Goal: Communication & Community: Participate in discussion

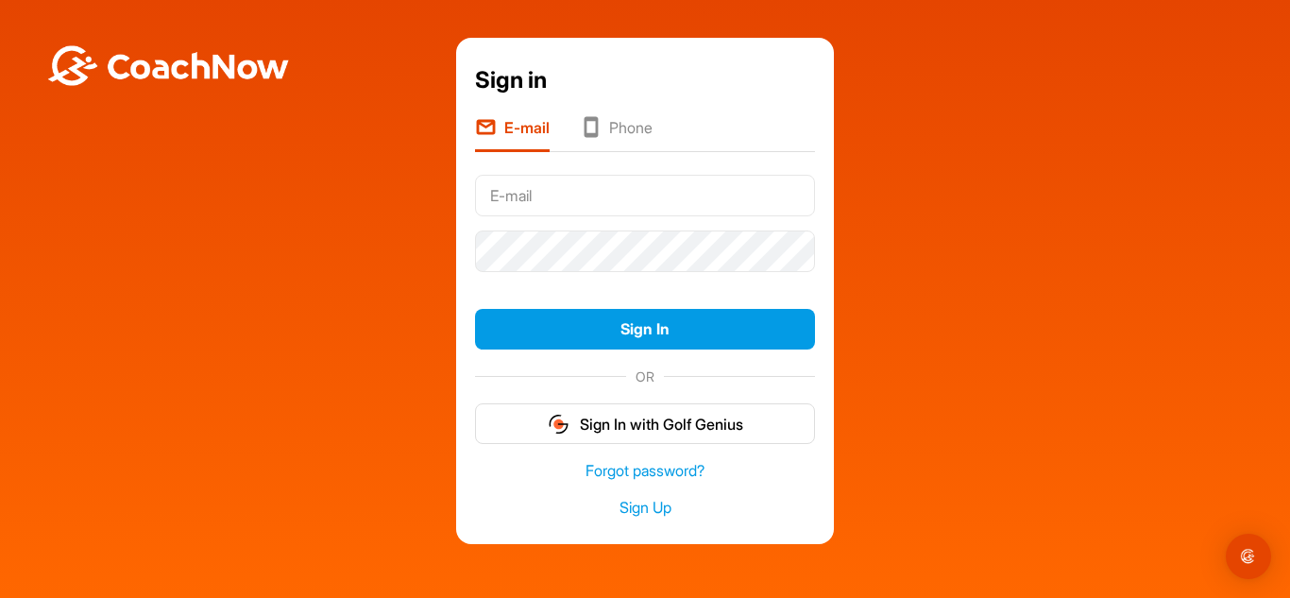
click at [575, 187] on input "text" at bounding box center [645, 196] width 340 height 42
type input "[EMAIL_ADDRESS][DOMAIN_NAME]"
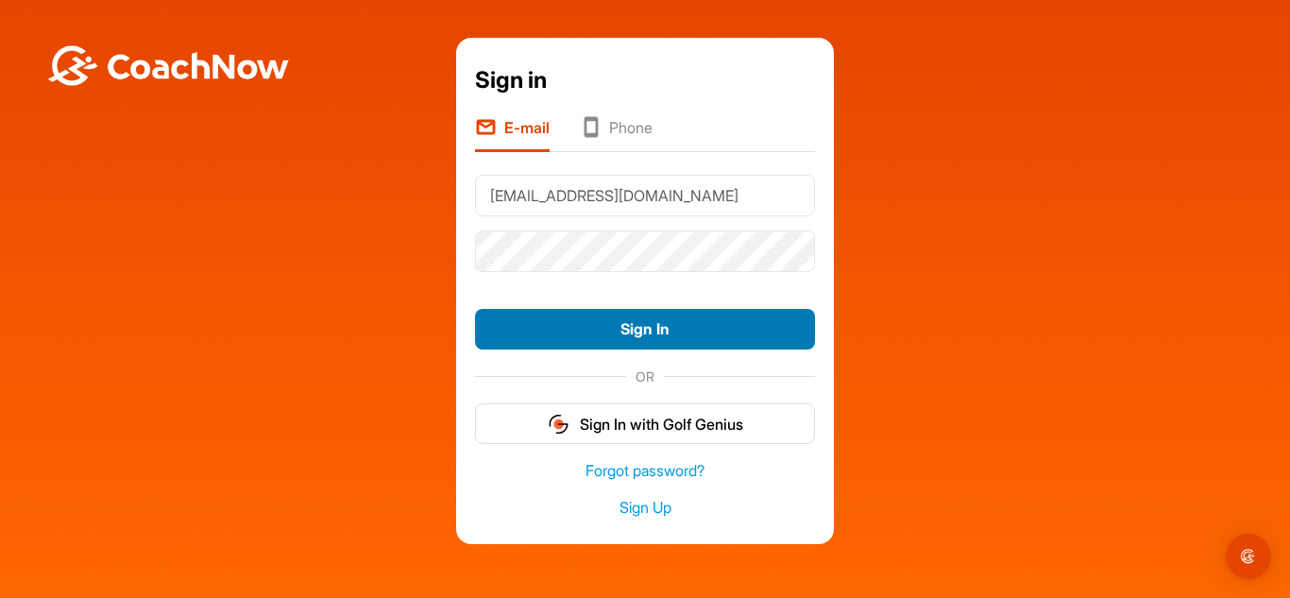
click at [650, 333] on button "Sign In" at bounding box center [645, 329] width 340 height 41
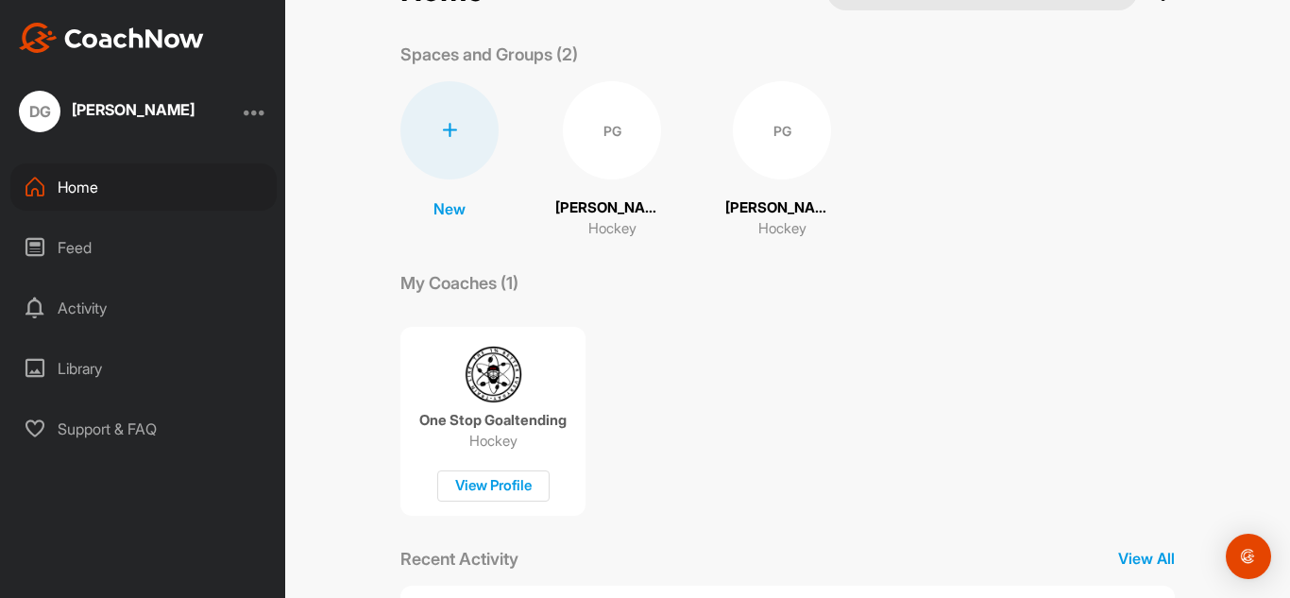
scroll to position [63, 0]
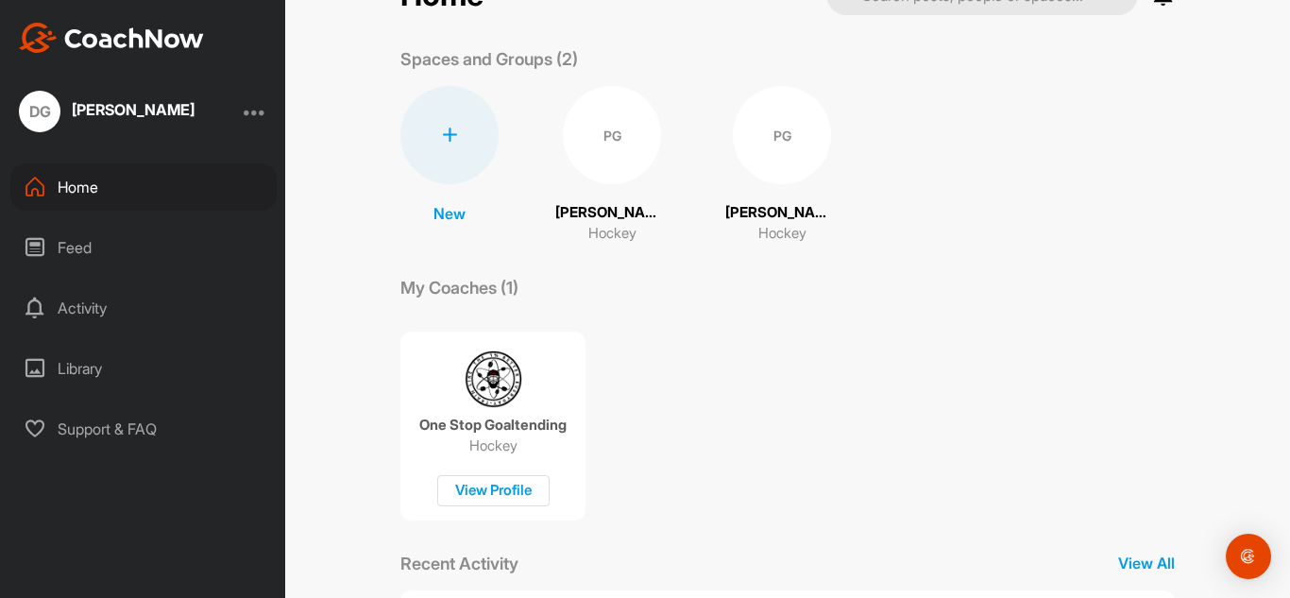
click at [77, 248] on div "Feed" at bounding box center [143, 247] width 266 height 47
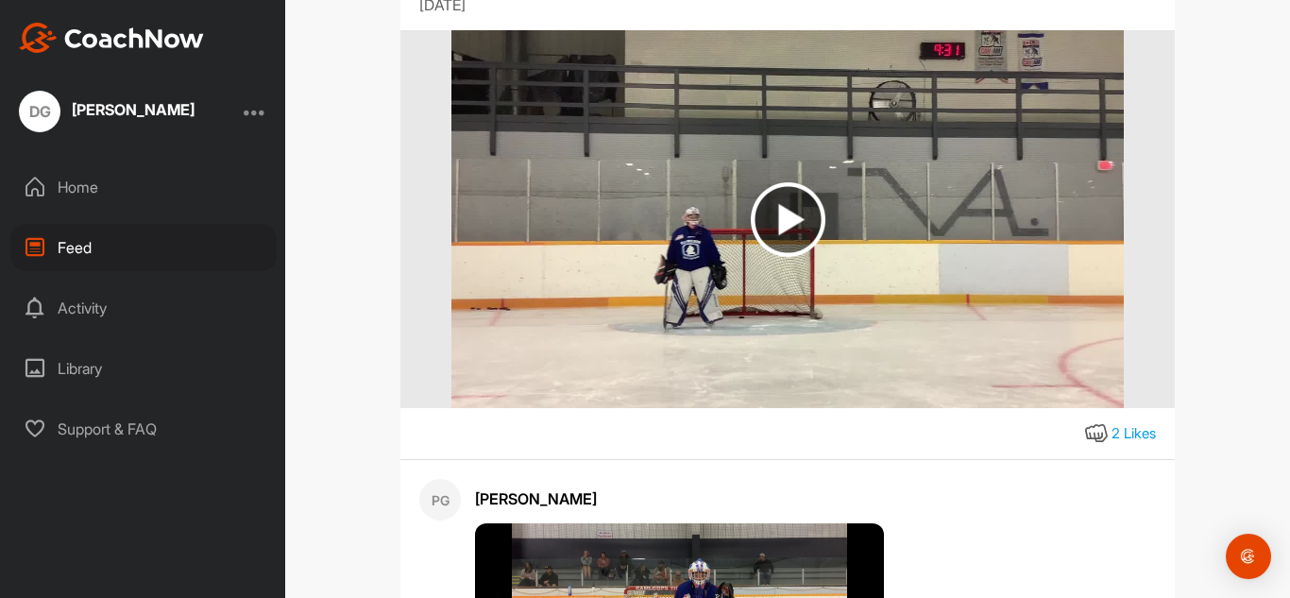
scroll to position [1421, 0]
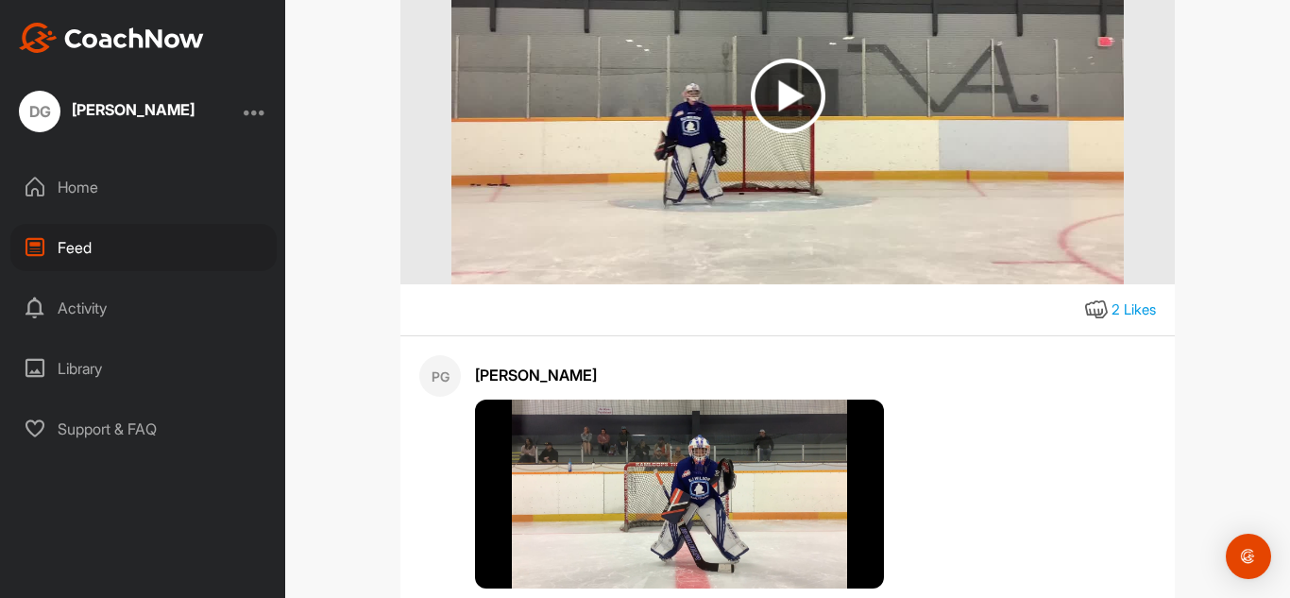
click at [772, 103] on img at bounding box center [788, 96] width 75 height 75
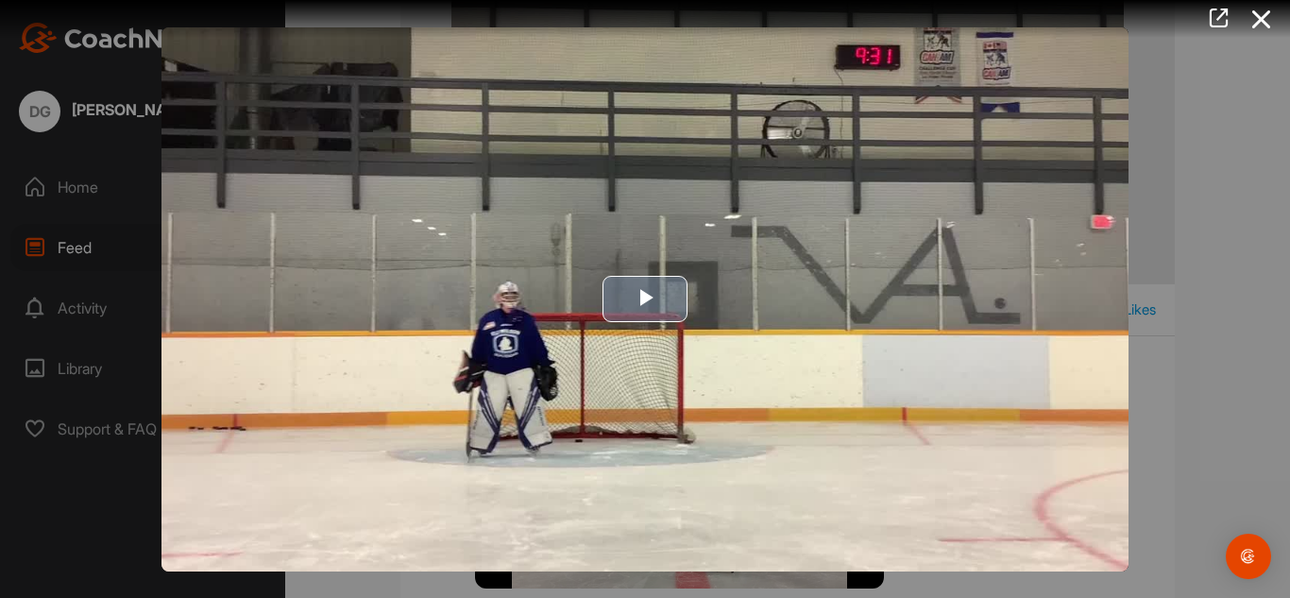
click at [645, 299] on span "Video Player" at bounding box center [645, 299] width 0 height 0
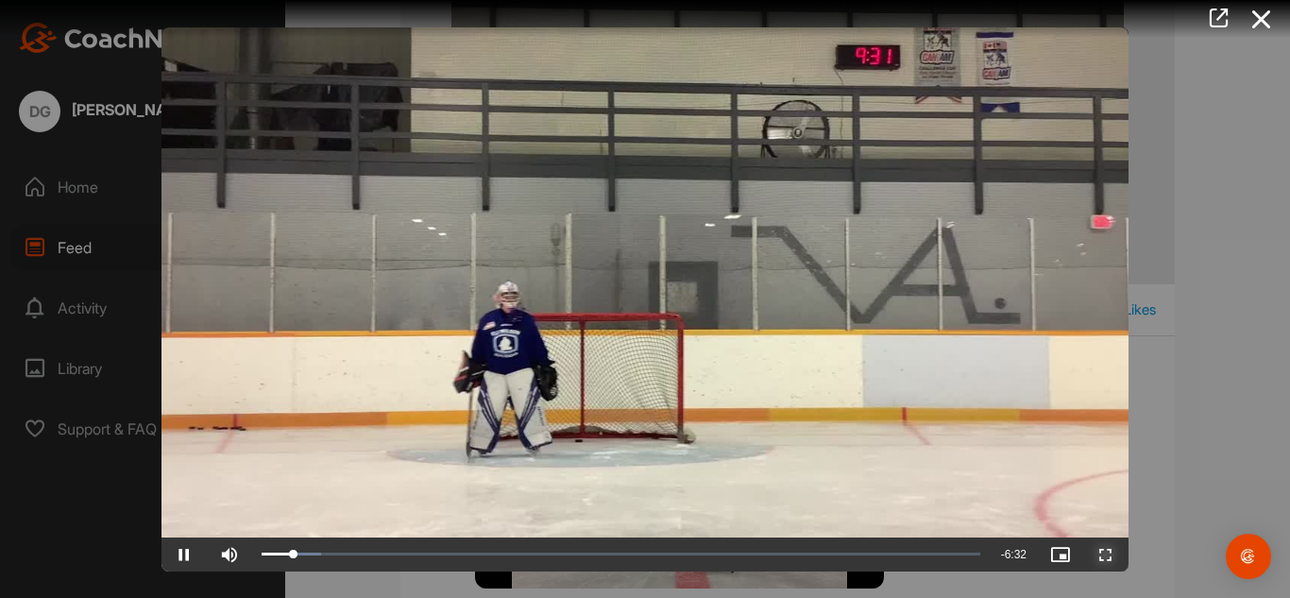
click at [1108, 554] on span "Video Player" at bounding box center [1105, 554] width 45 height 0
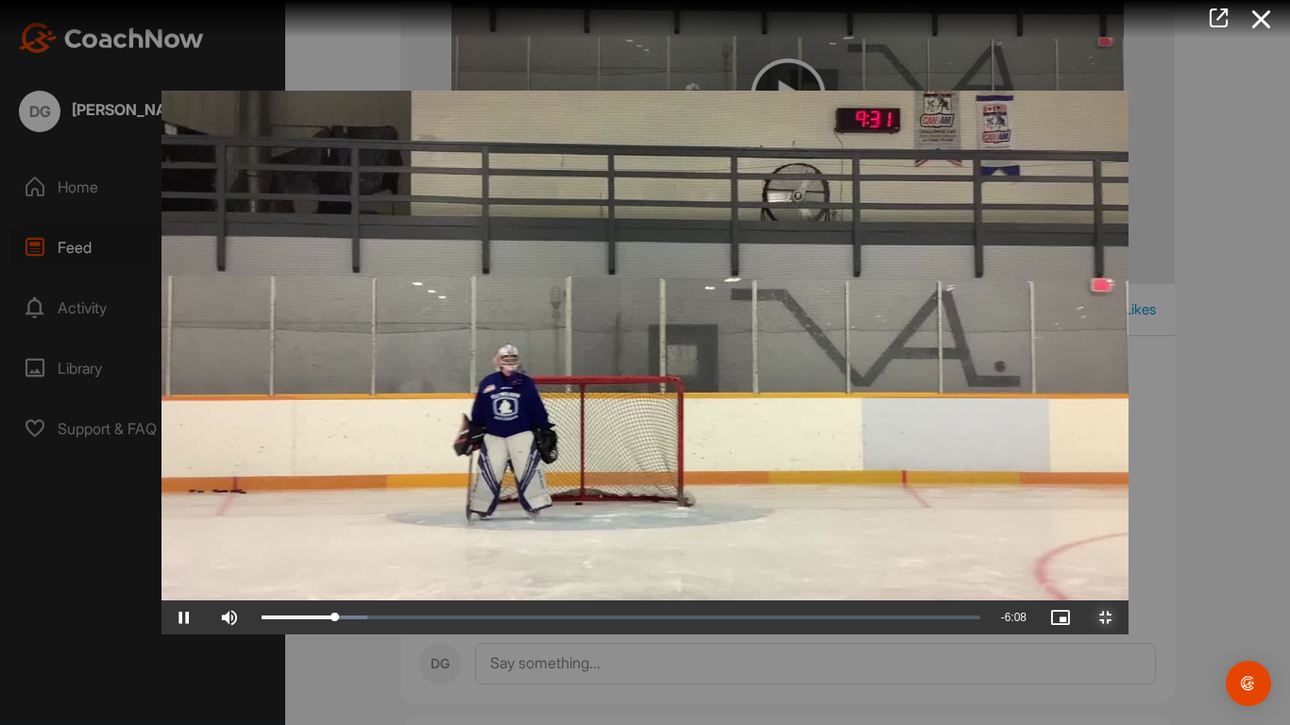
click at [1128, 597] on span "Video Player" at bounding box center [1105, 618] width 45 height 0
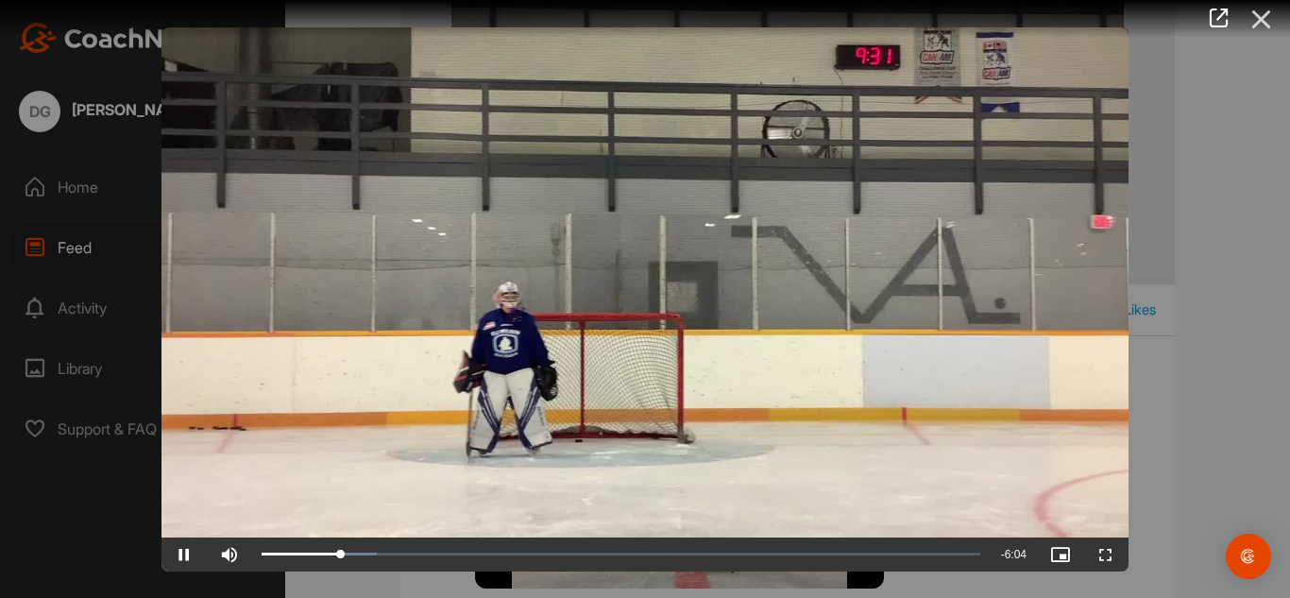
click at [1265, 19] on icon at bounding box center [1261, 19] width 43 height 35
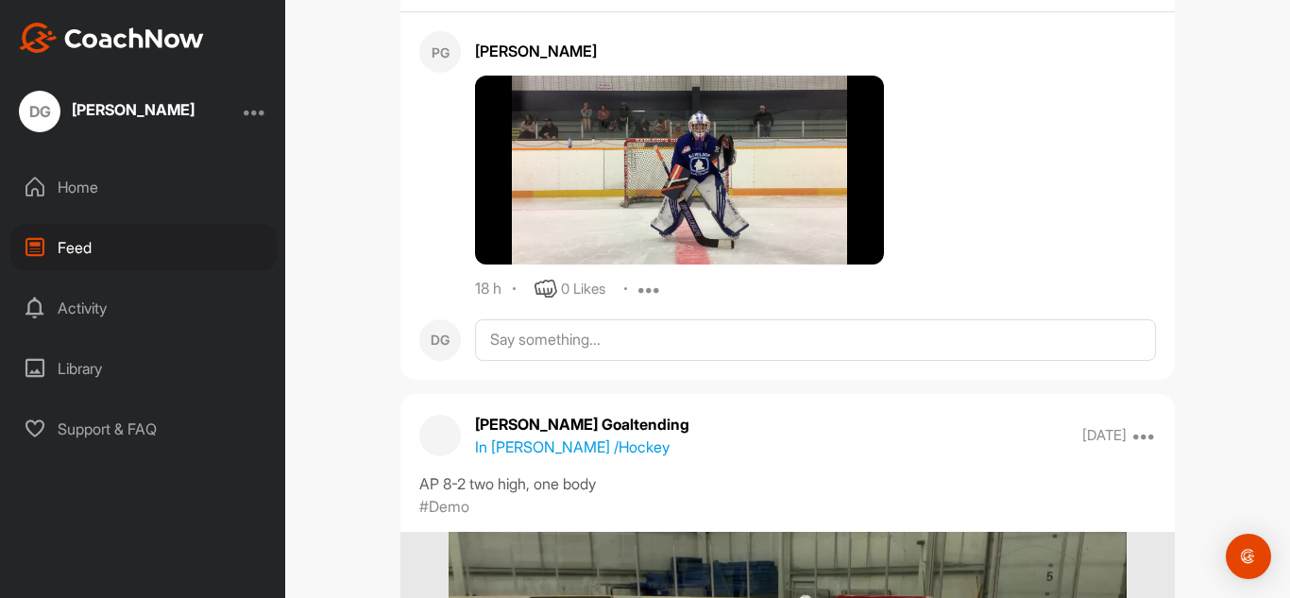
scroll to position [1724, 0]
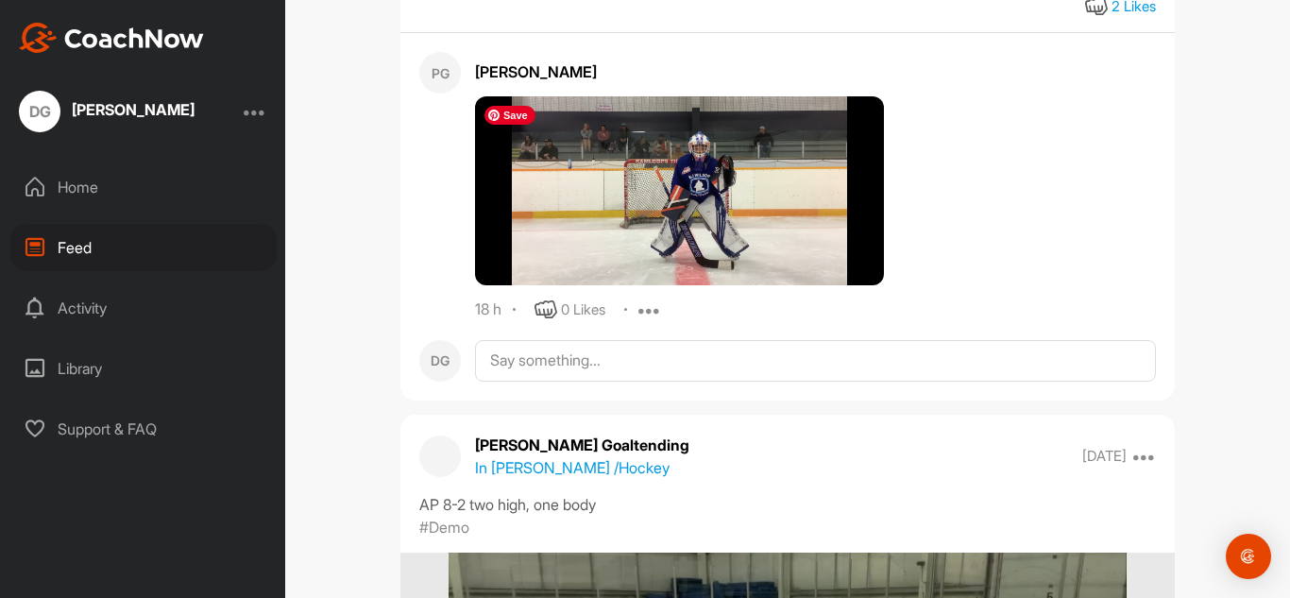
click at [782, 205] on img at bounding box center [679, 190] width 409 height 189
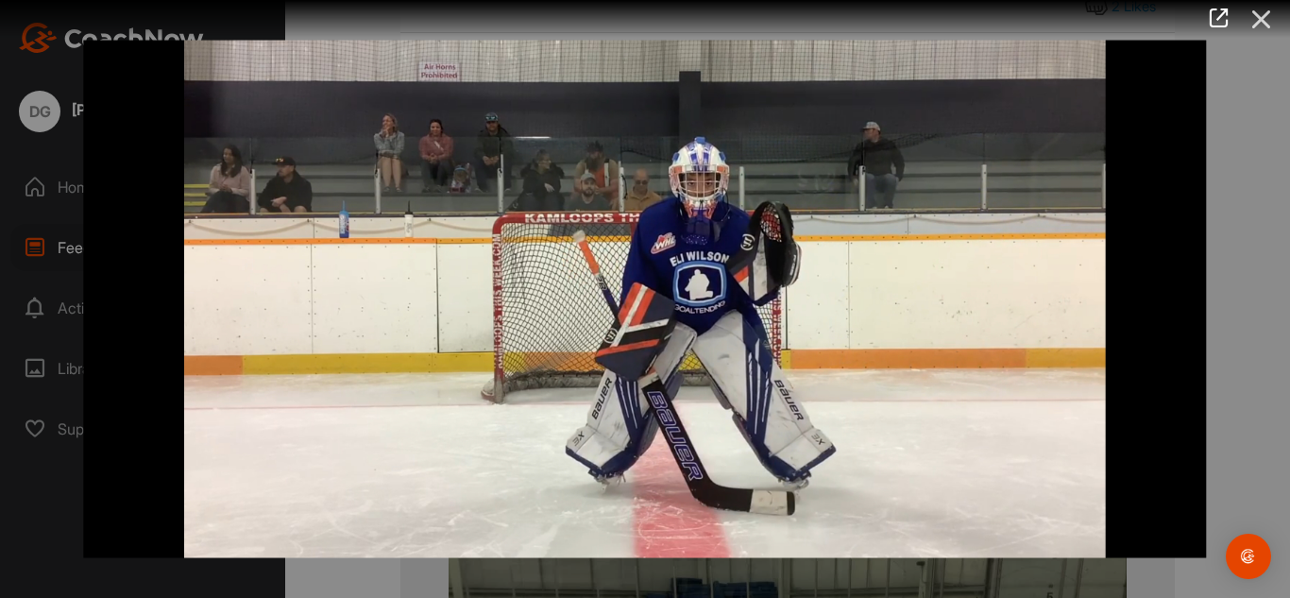
click at [1261, 25] on icon at bounding box center [1261, 19] width 43 height 35
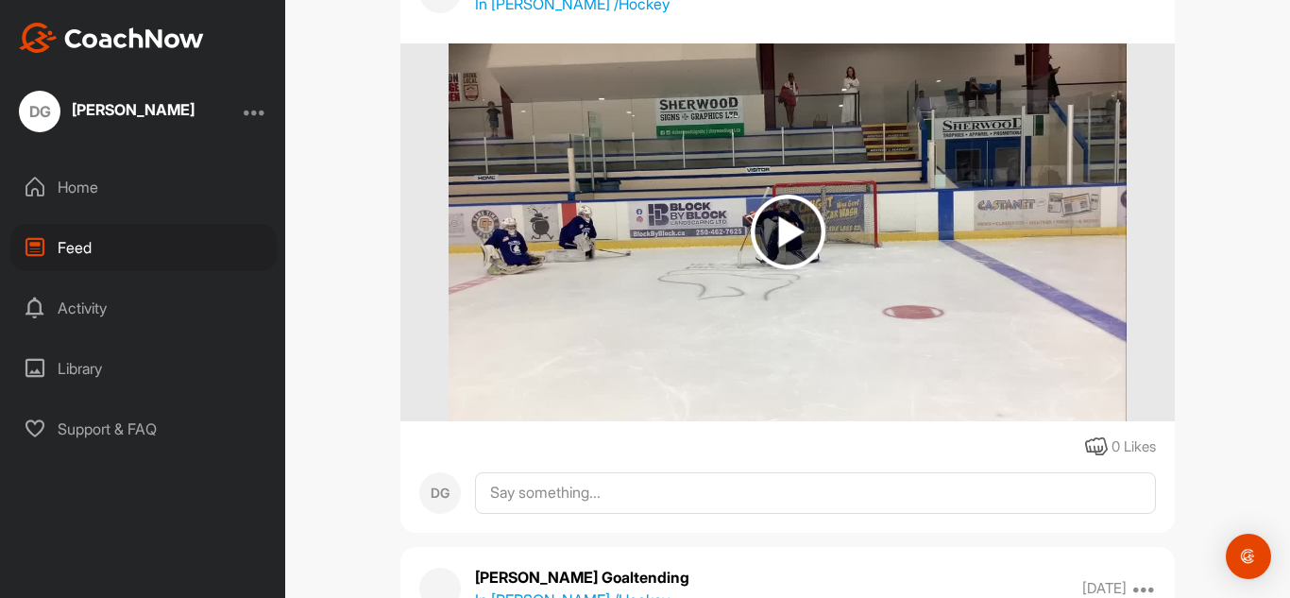
scroll to position [3149, 0]
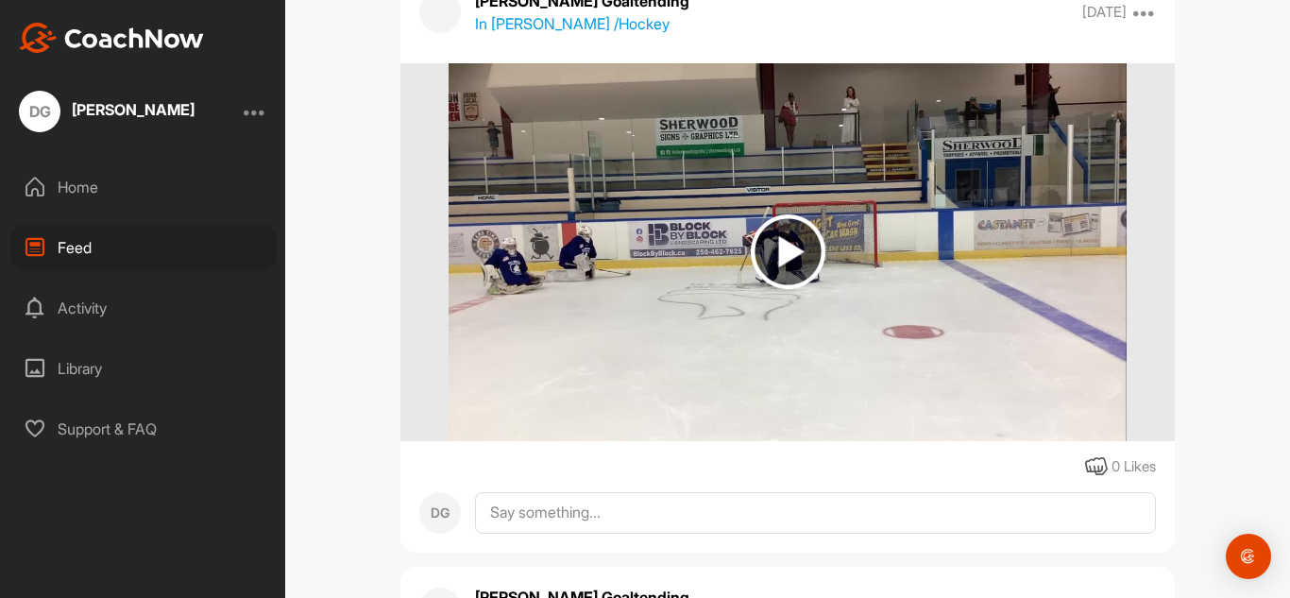
click at [795, 286] on img at bounding box center [788, 251] width 75 height 75
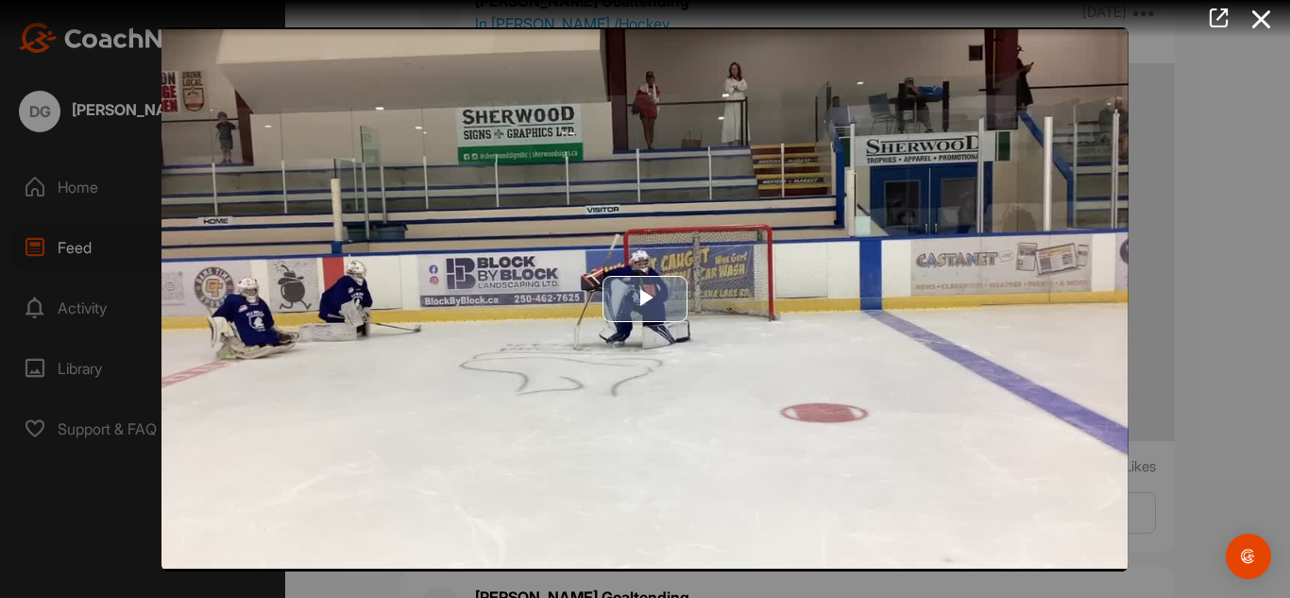
click at [645, 299] on span "Video Player" at bounding box center [645, 299] width 0 height 0
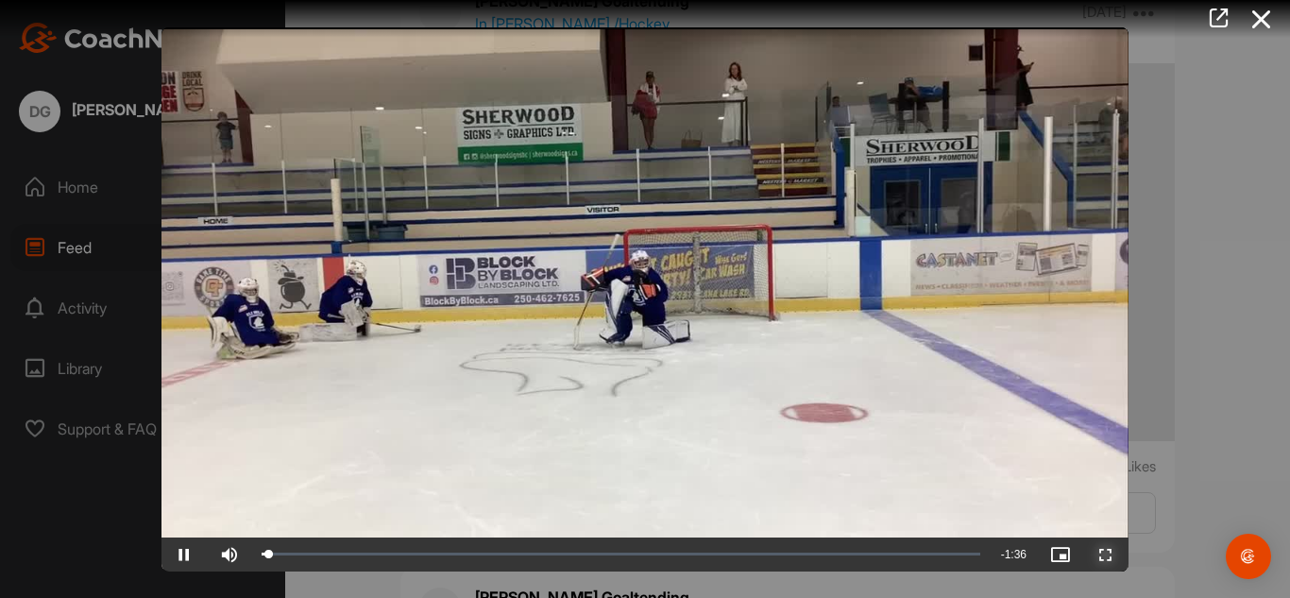
click at [1107, 554] on span "Video Player" at bounding box center [1105, 554] width 45 height 0
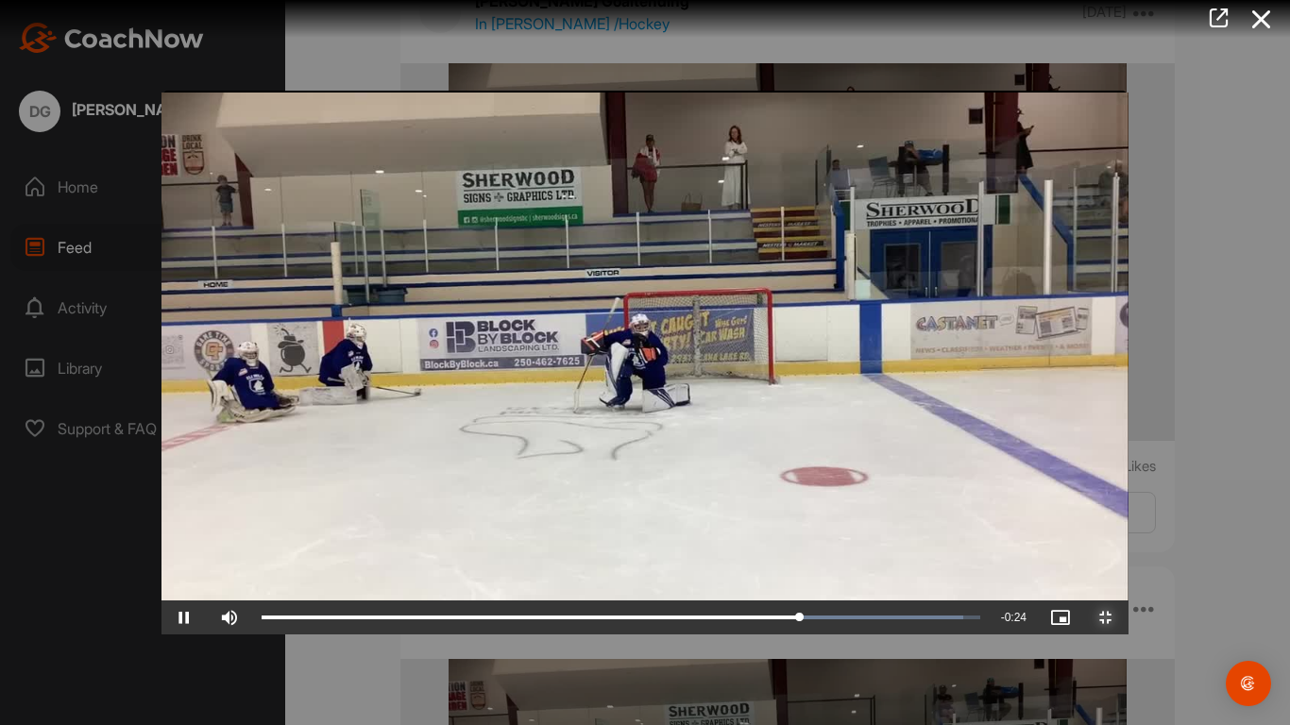
click at [1128, 597] on span "Video Player" at bounding box center [1105, 618] width 45 height 0
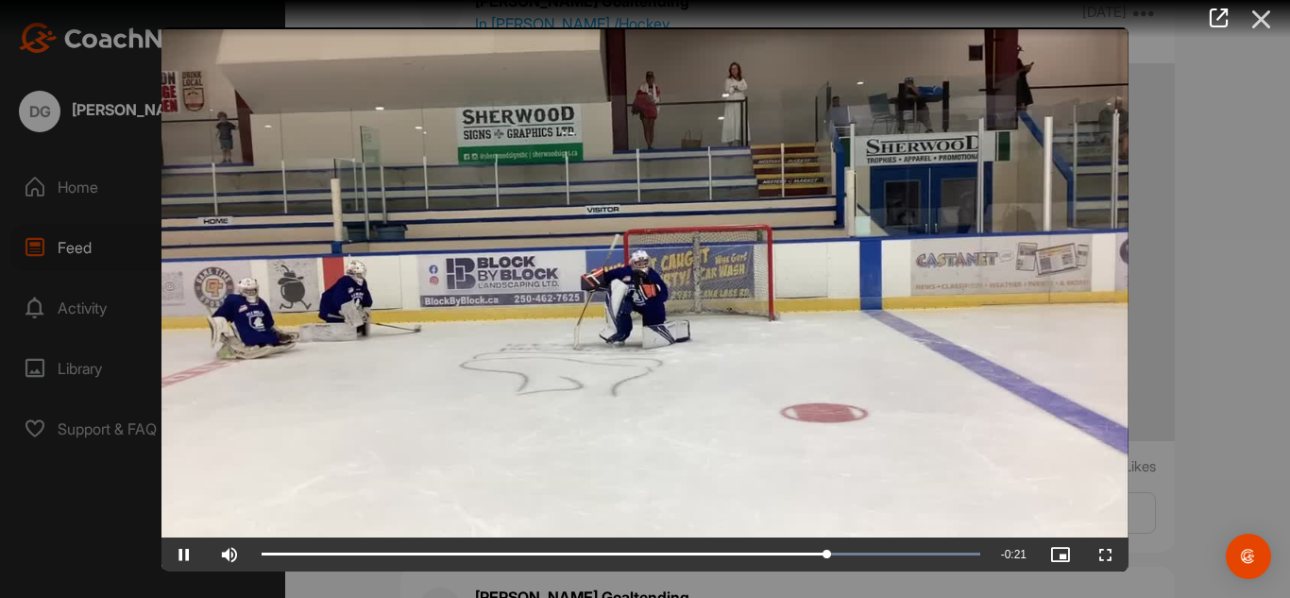
click at [1258, 25] on icon at bounding box center [1261, 19] width 43 height 35
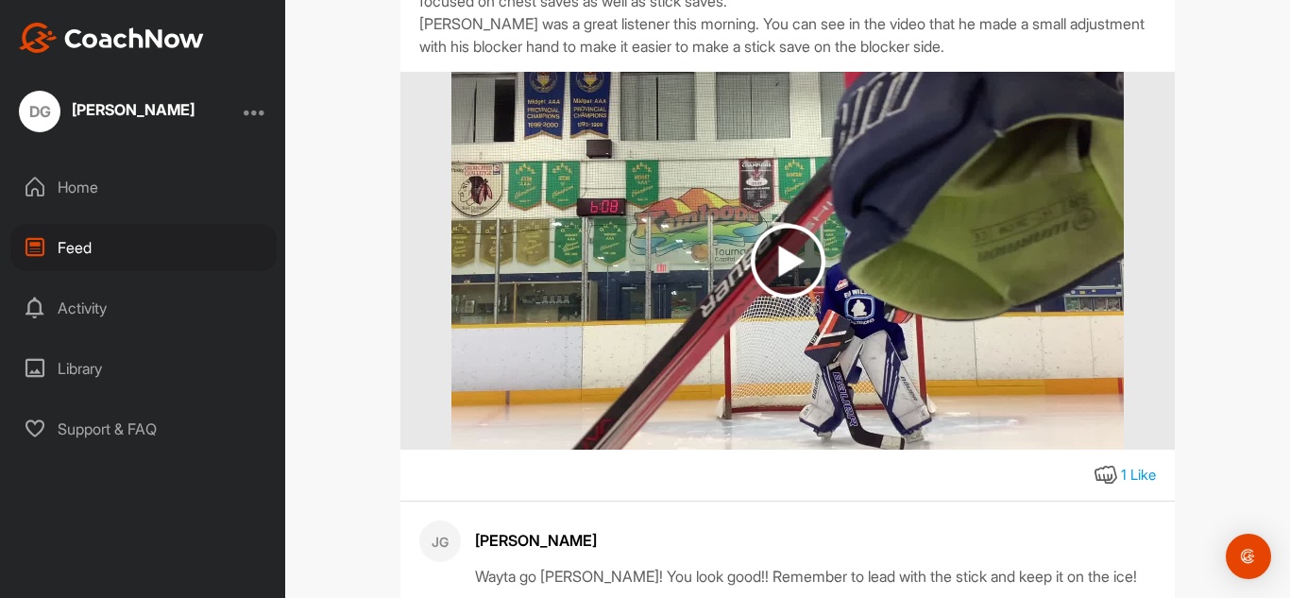
scroll to position [353, 0]
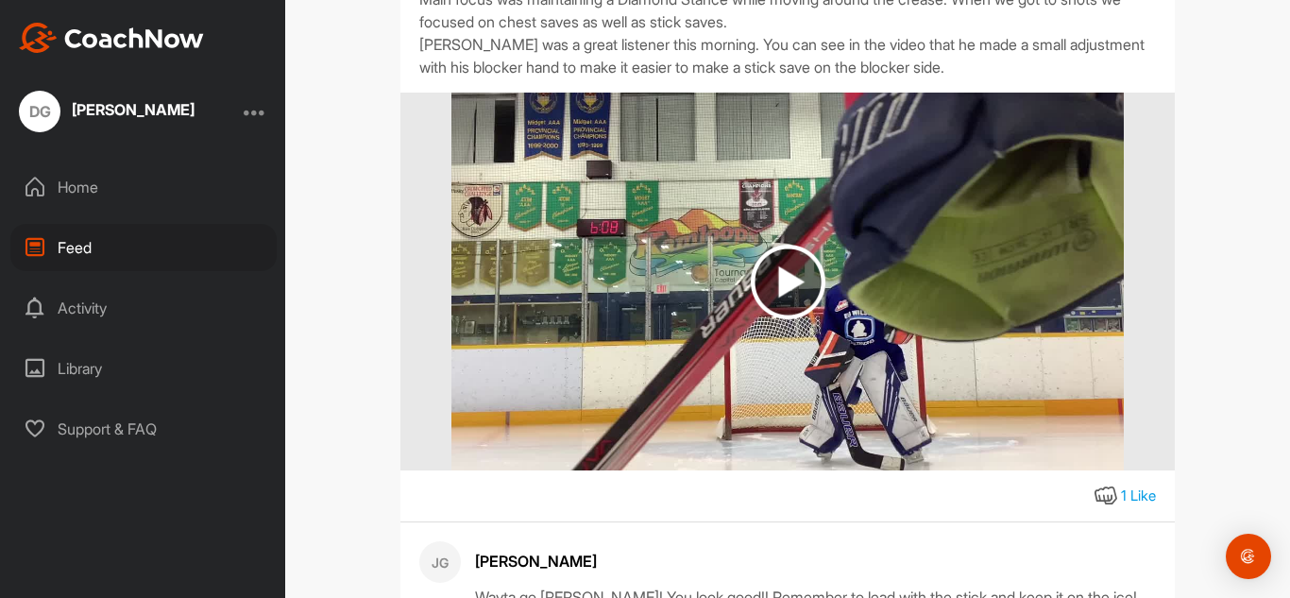
click at [784, 285] on img at bounding box center [788, 282] width 75 height 75
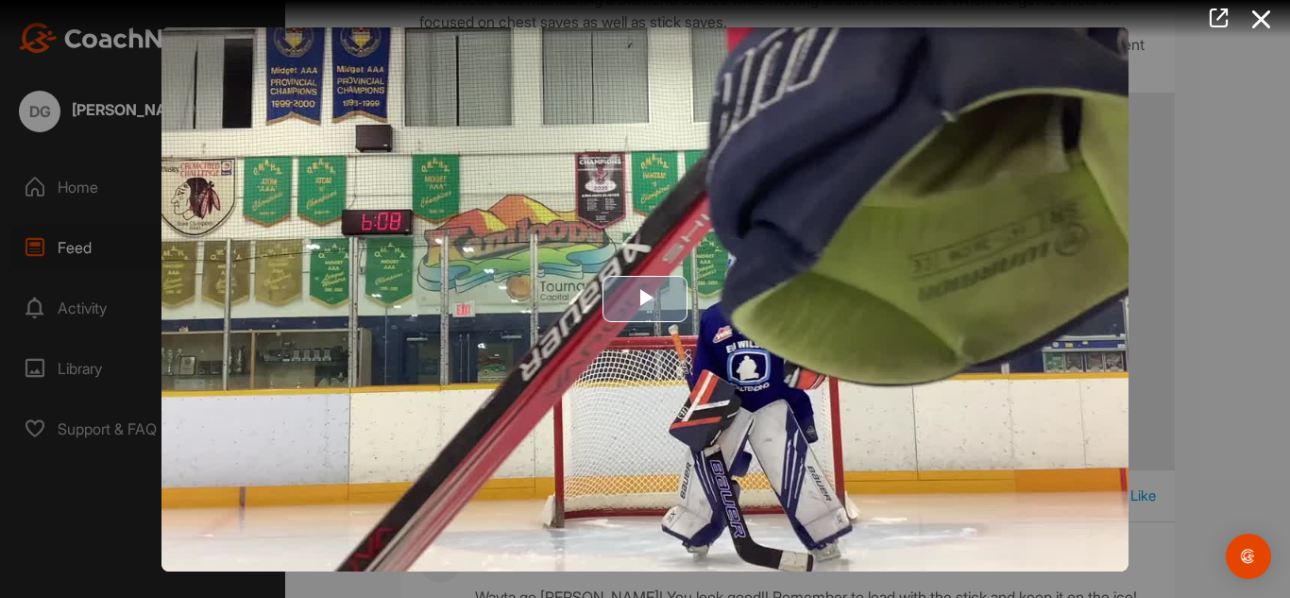
click at [645, 299] on span "Video Player" at bounding box center [645, 299] width 0 height 0
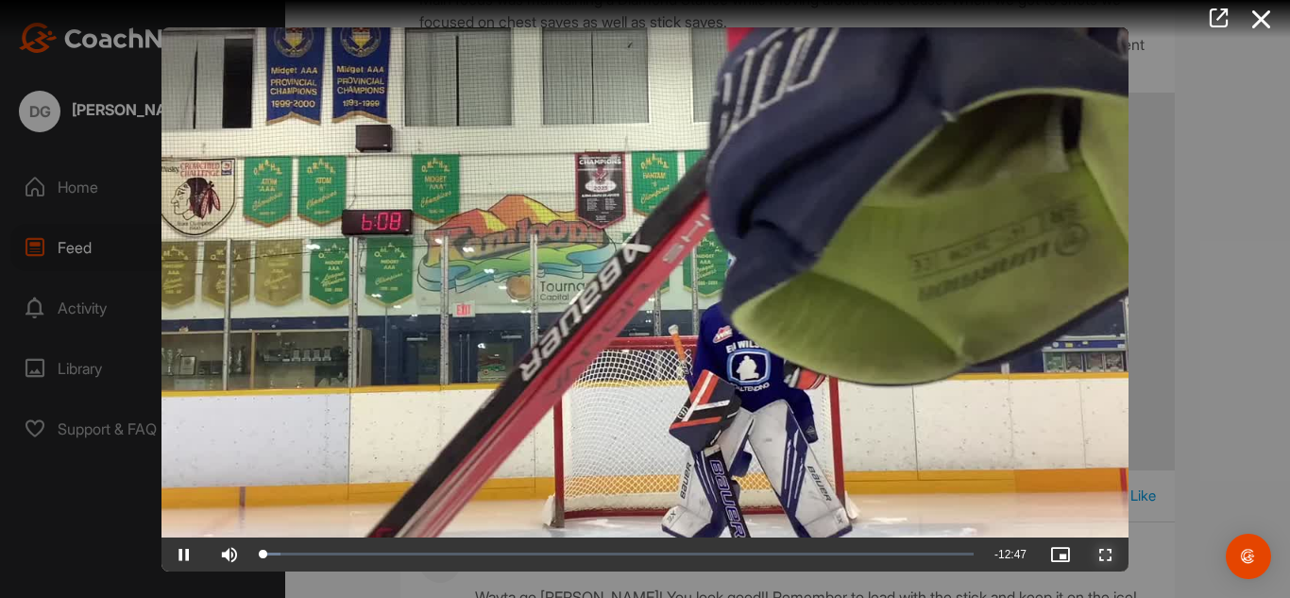
click at [1103, 554] on span "Video Player" at bounding box center [1105, 554] width 45 height 0
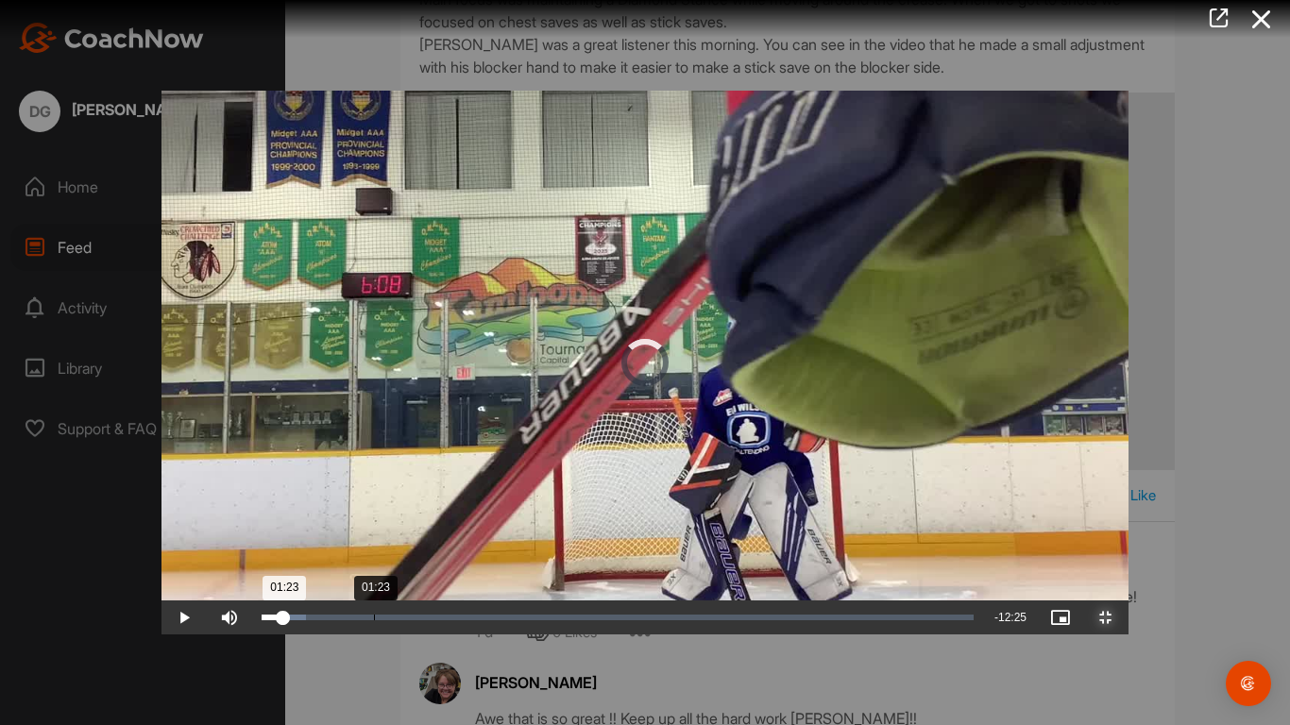
click at [262, 597] on div "Loaded : 6.29% 01:23 01:23" at bounding box center [618, 618] width 712 height 6
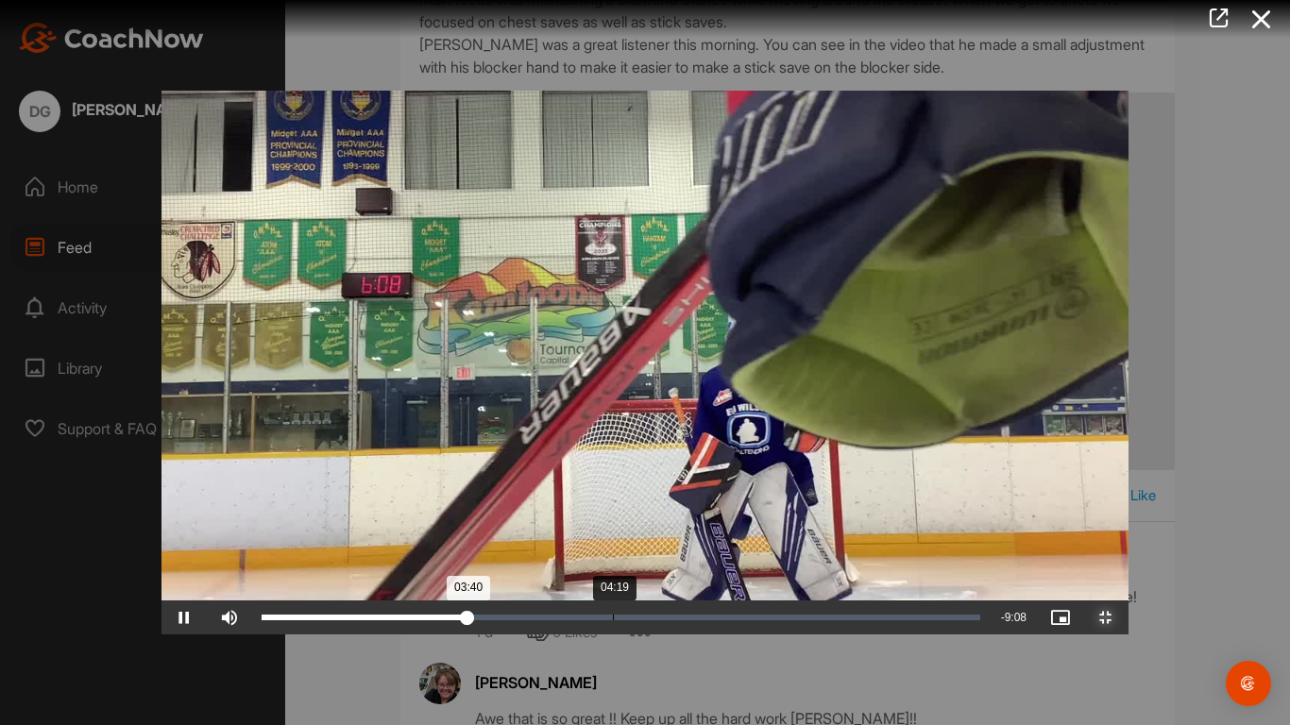
click at [451, 597] on div "Loaded : 28.99% 04:19 03:40" at bounding box center [621, 618] width 738 height 34
click at [498, 597] on div "Loaded : 34.34% 04:54 04:22" at bounding box center [621, 618] width 738 height 34
click at [621, 597] on div "Loaded : 52.43% 06:25 06:40" at bounding box center [621, 618] width 738 height 34
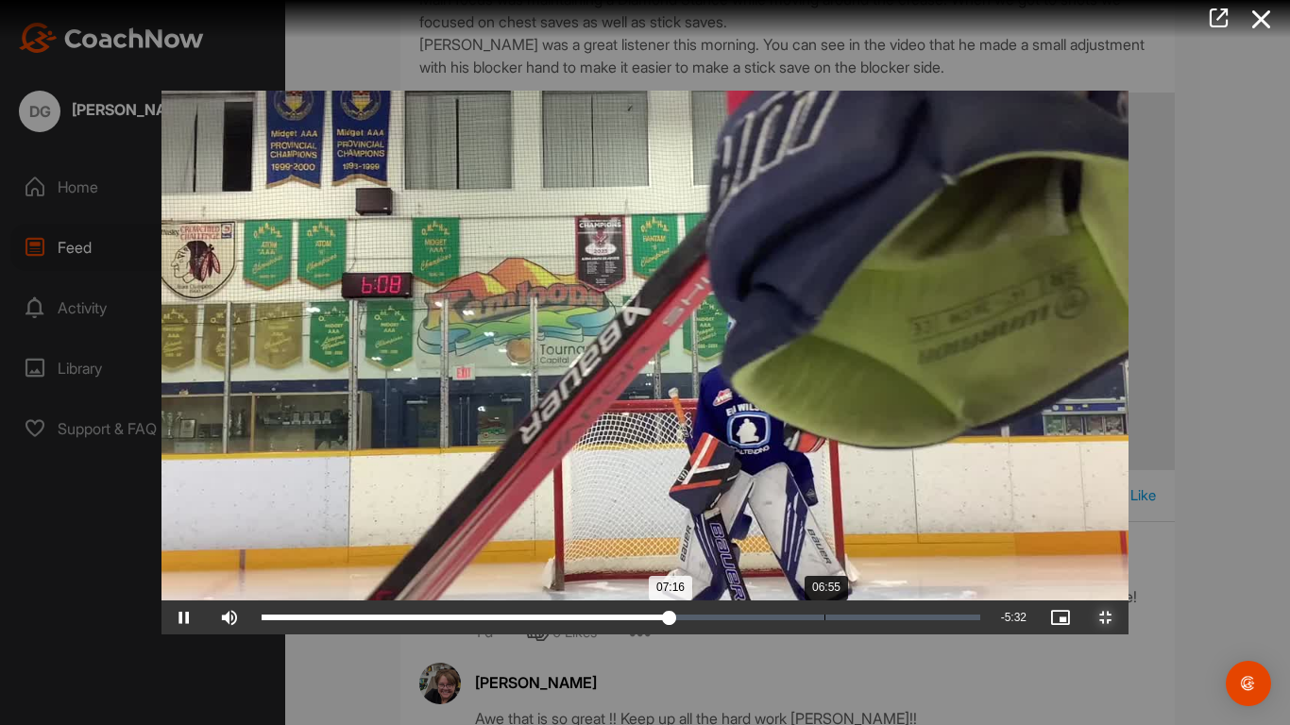
click at [663, 597] on div "Loaded : 57.12% 06:55 07:16" at bounding box center [621, 618] width 738 height 34
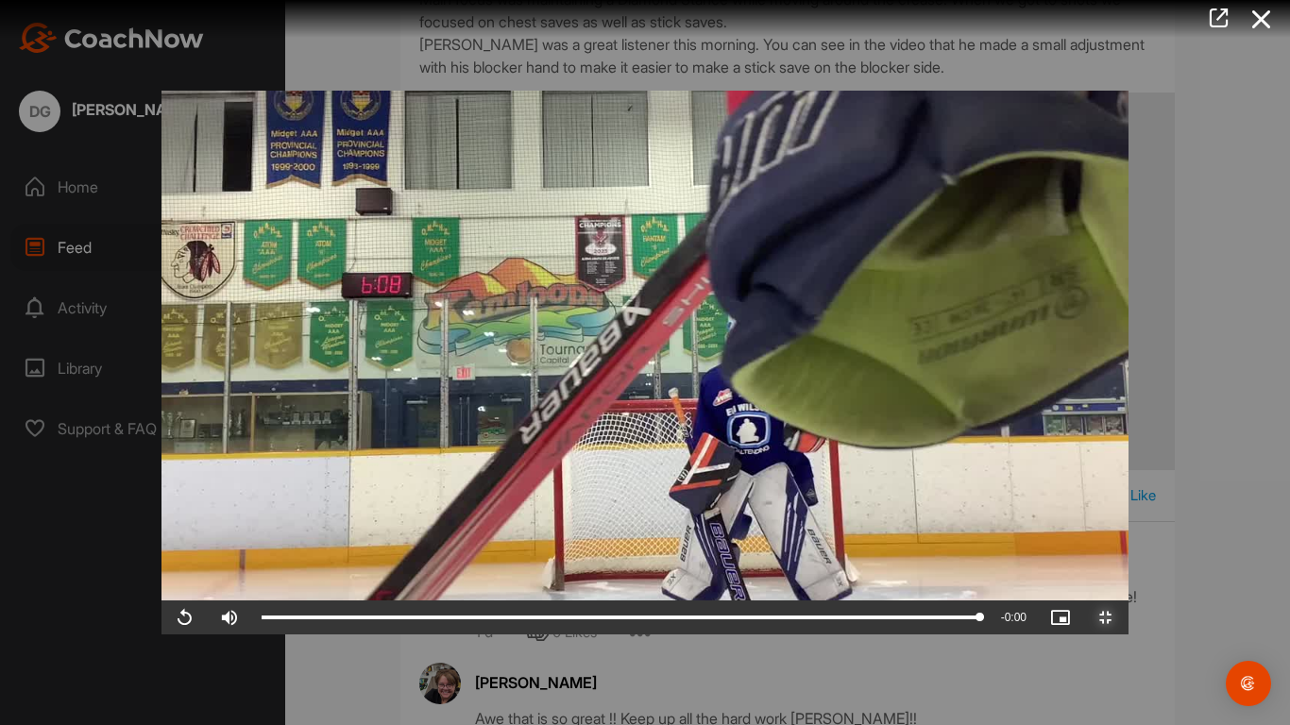
click at [1128, 597] on span "Video Player" at bounding box center [1105, 618] width 45 height 0
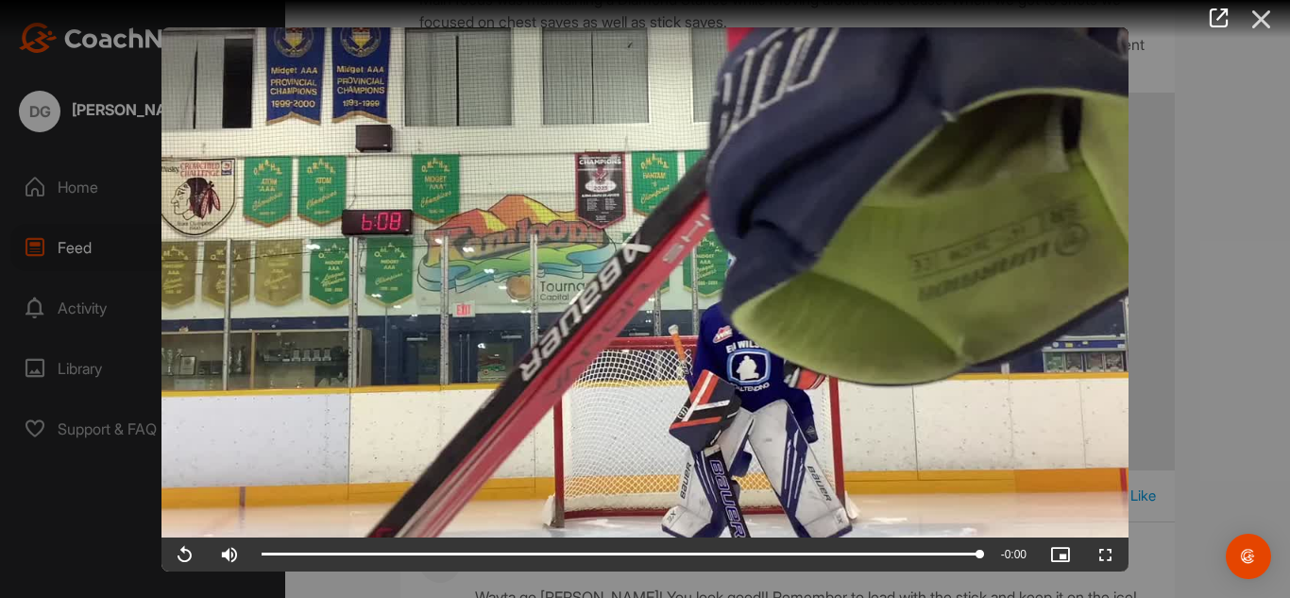
click at [1263, 25] on icon at bounding box center [1261, 19] width 43 height 35
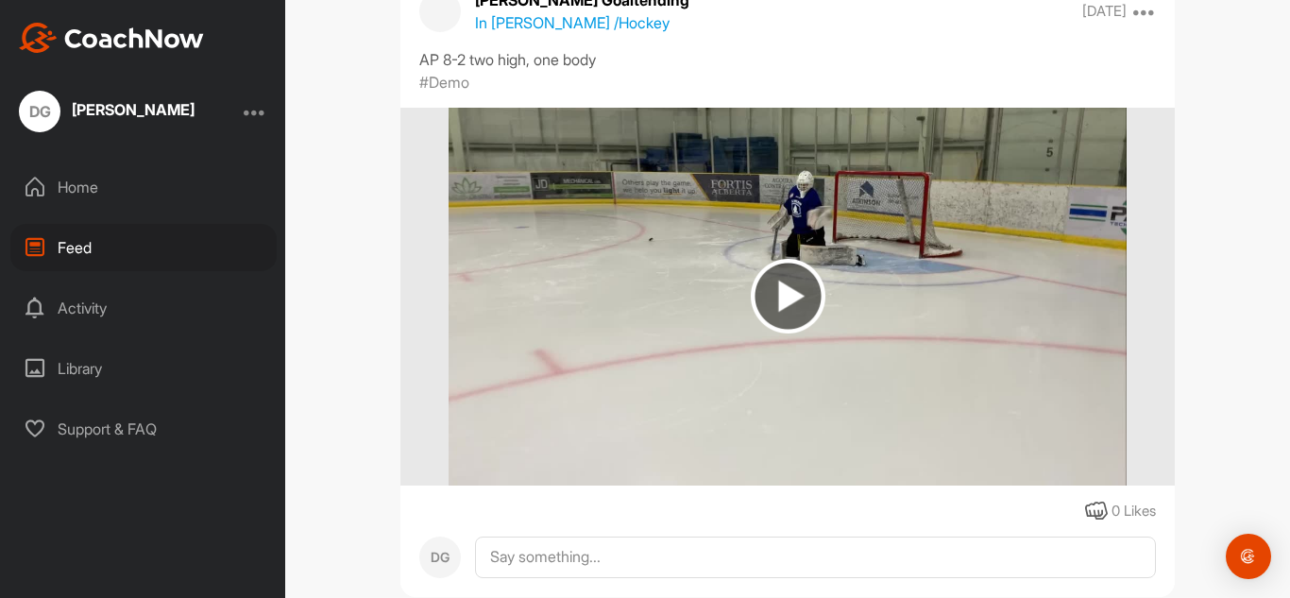
scroll to position [2108, 0]
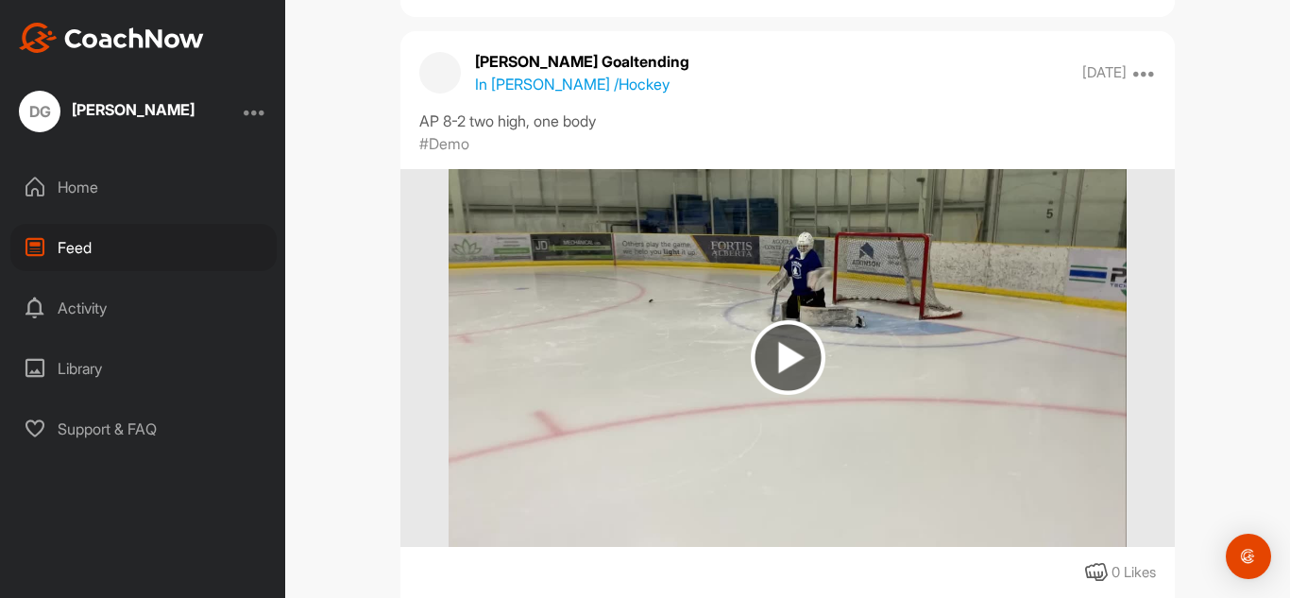
click at [782, 349] on img at bounding box center [788, 357] width 75 height 75
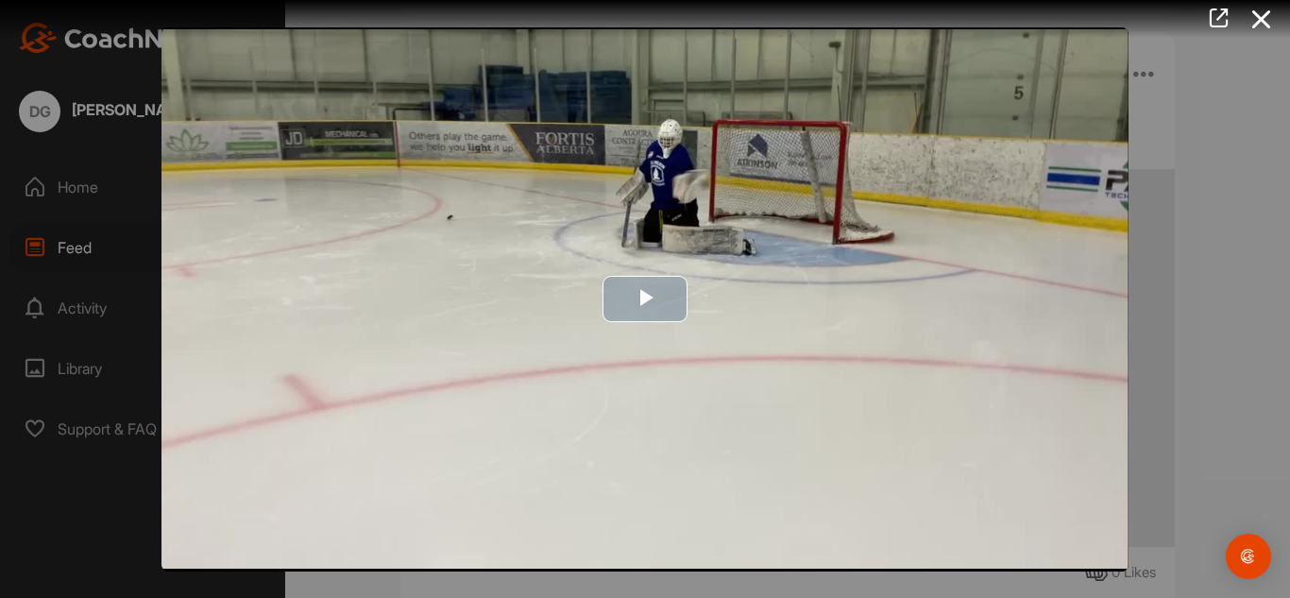
click at [645, 299] on span "Video Player" at bounding box center [645, 299] width 0 height 0
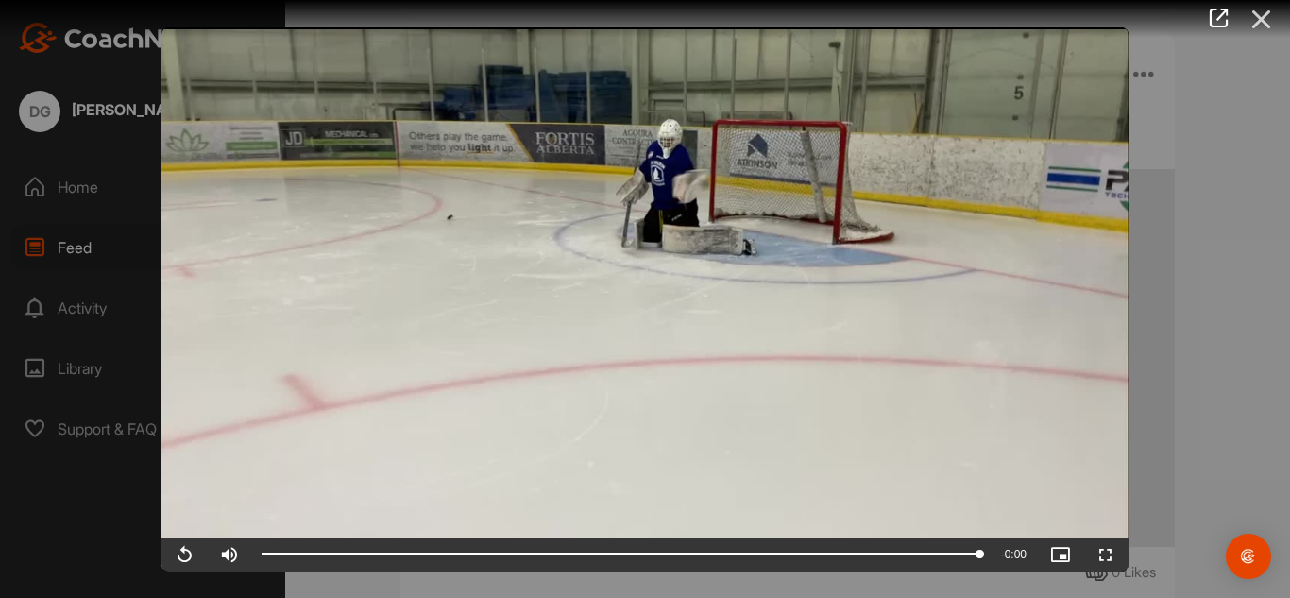
click at [1263, 23] on icon at bounding box center [1261, 19] width 43 height 35
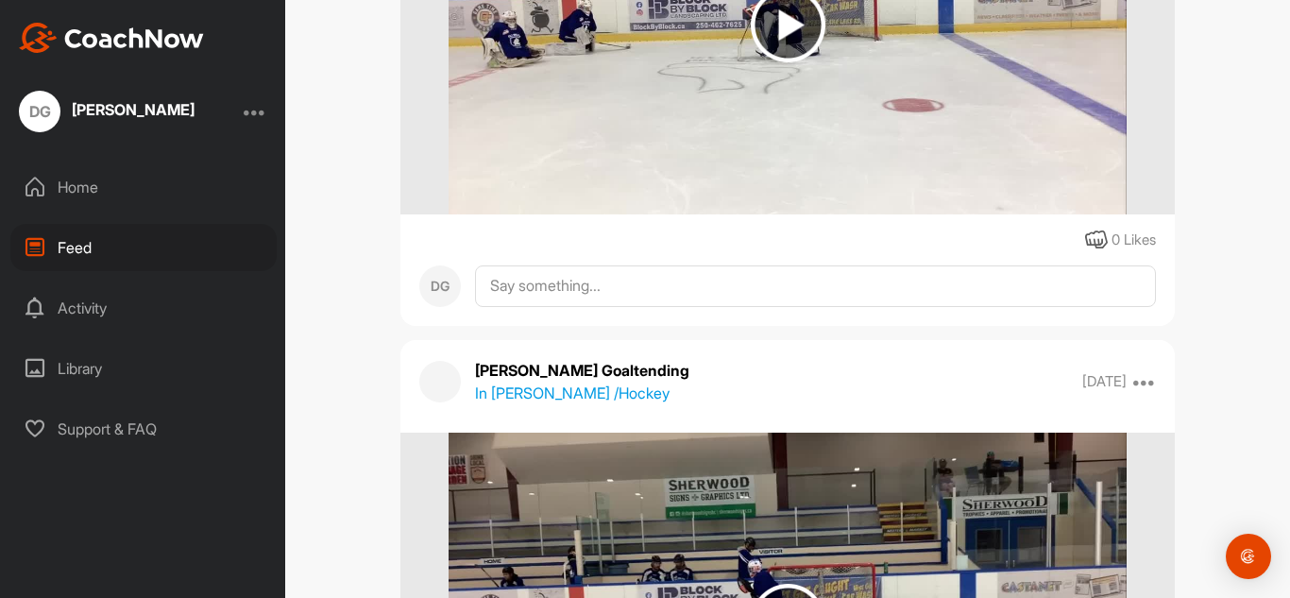
scroll to position [3830, 0]
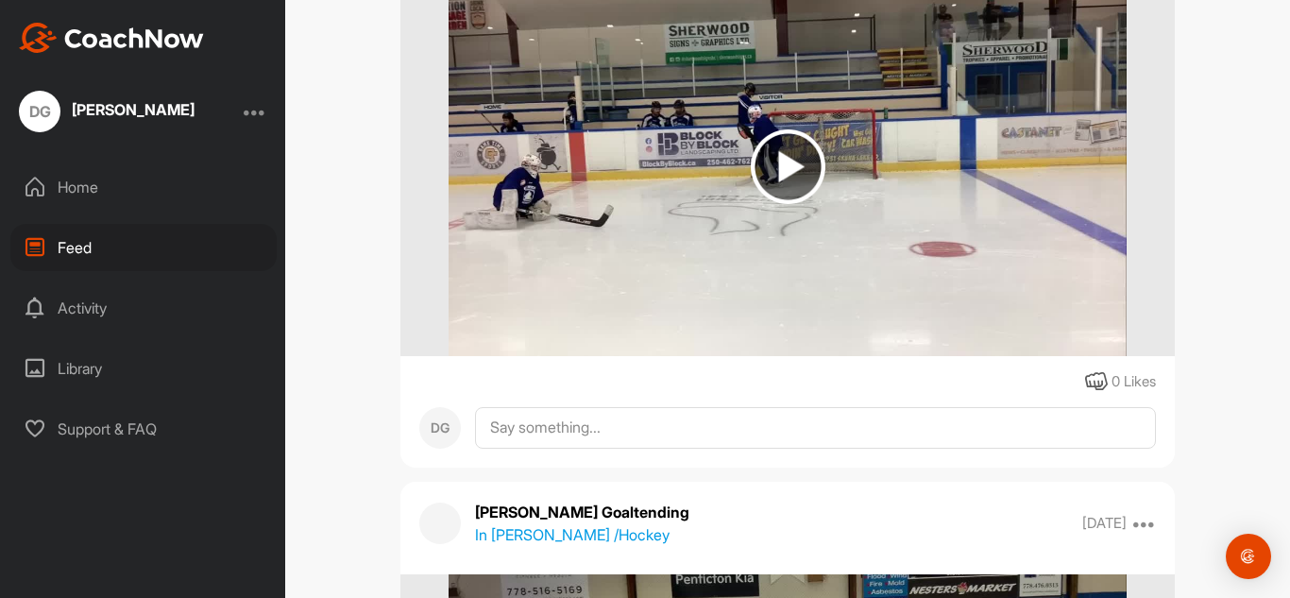
click at [805, 187] on img at bounding box center [788, 166] width 75 height 75
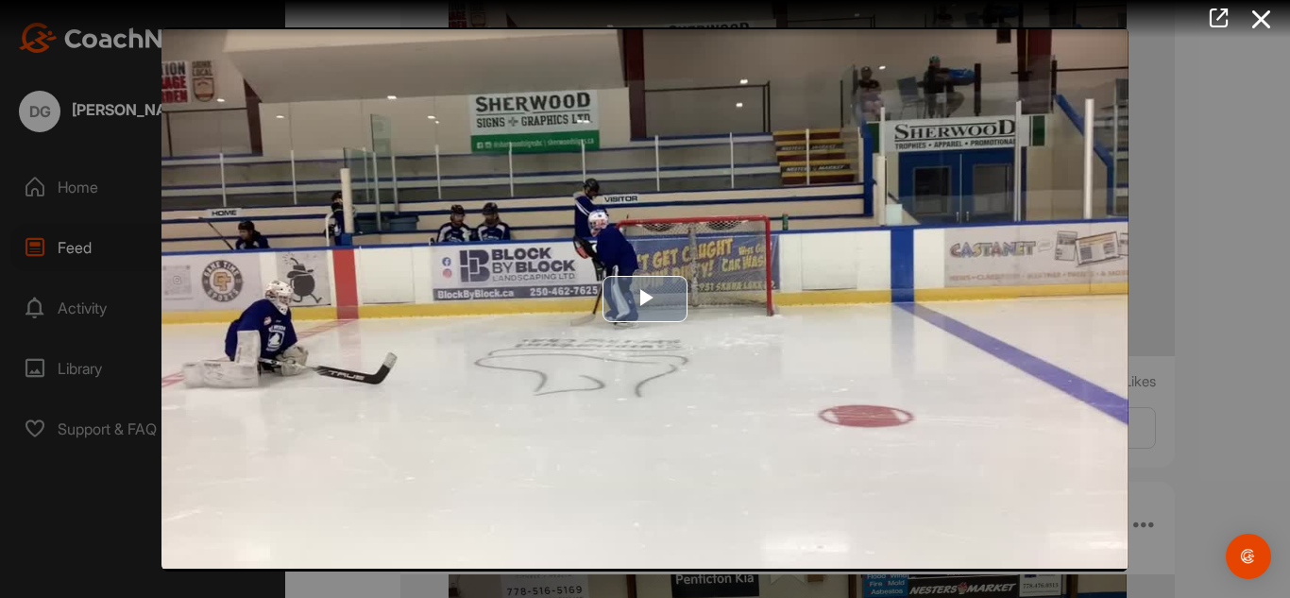
click at [645, 299] on span "Video Player" at bounding box center [645, 299] width 0 height 0
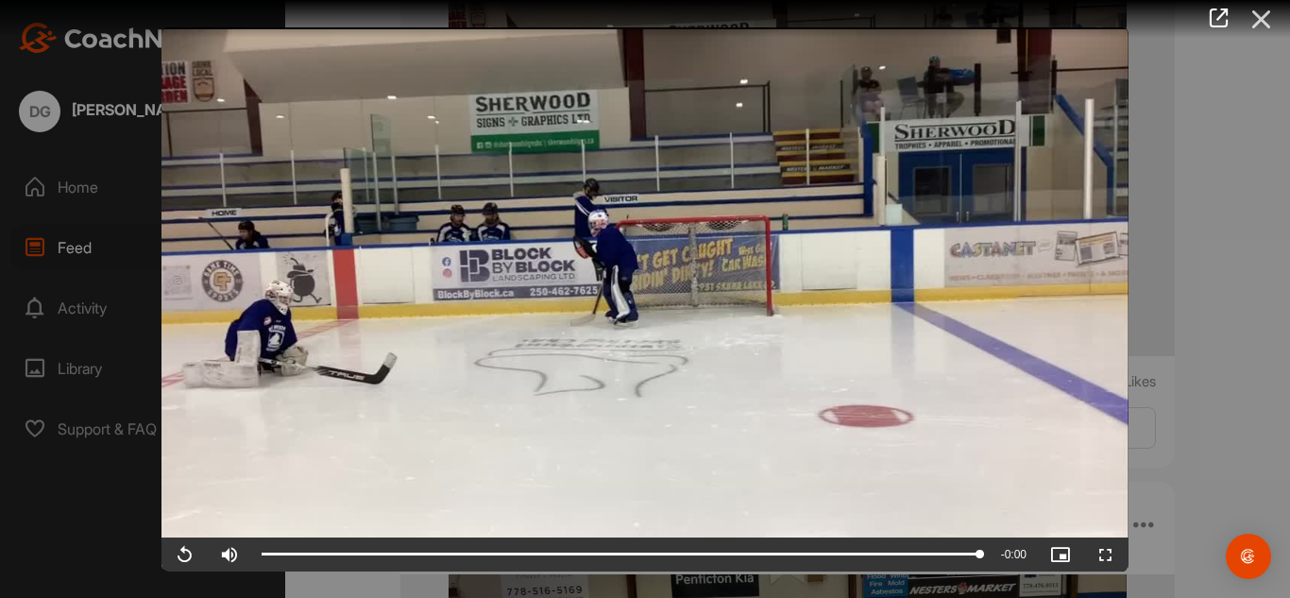
click at [1261, 20] on icon at bounding box center [1261, 19] width 43 height 35
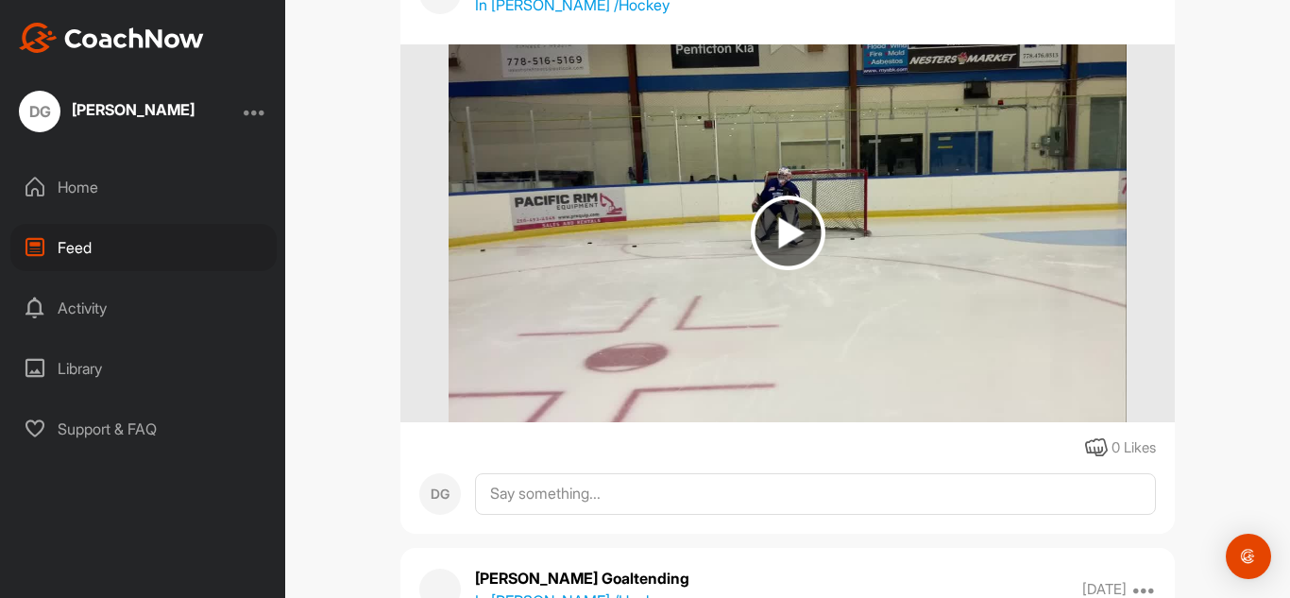
scroll to position [4400, 0]
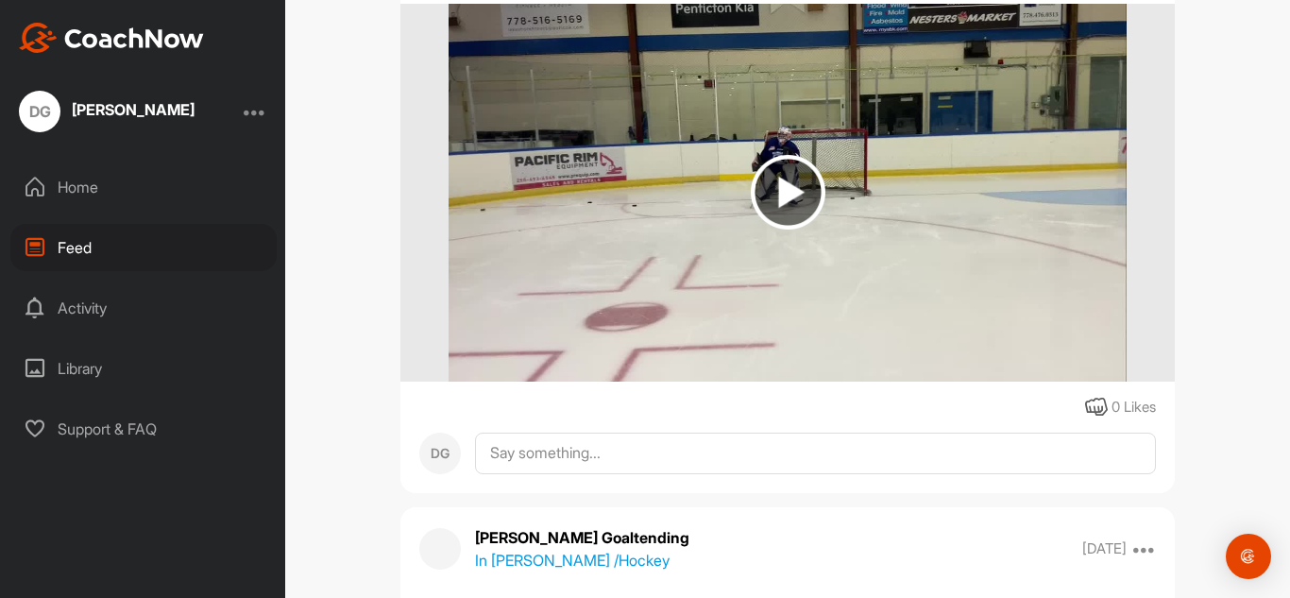
click at [785, 213] on img at bounding box center [788, 192] width 75 height 75
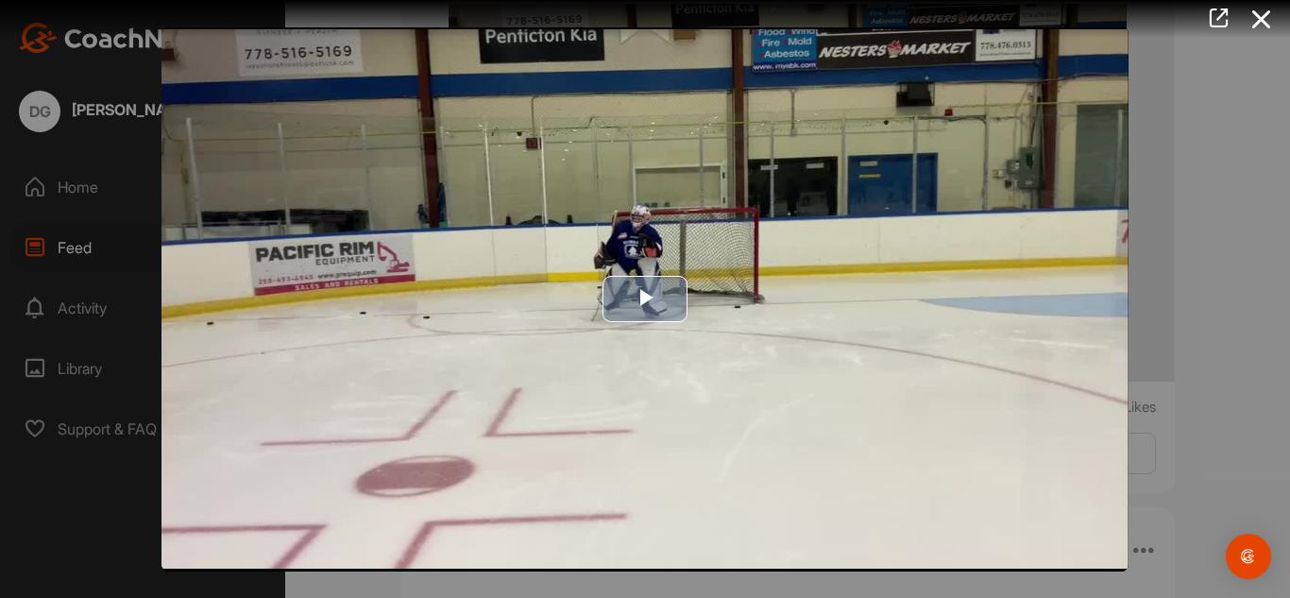
click at [645, 299] on span "Video Player" at bounding box center [645, 299] width 0 height 0
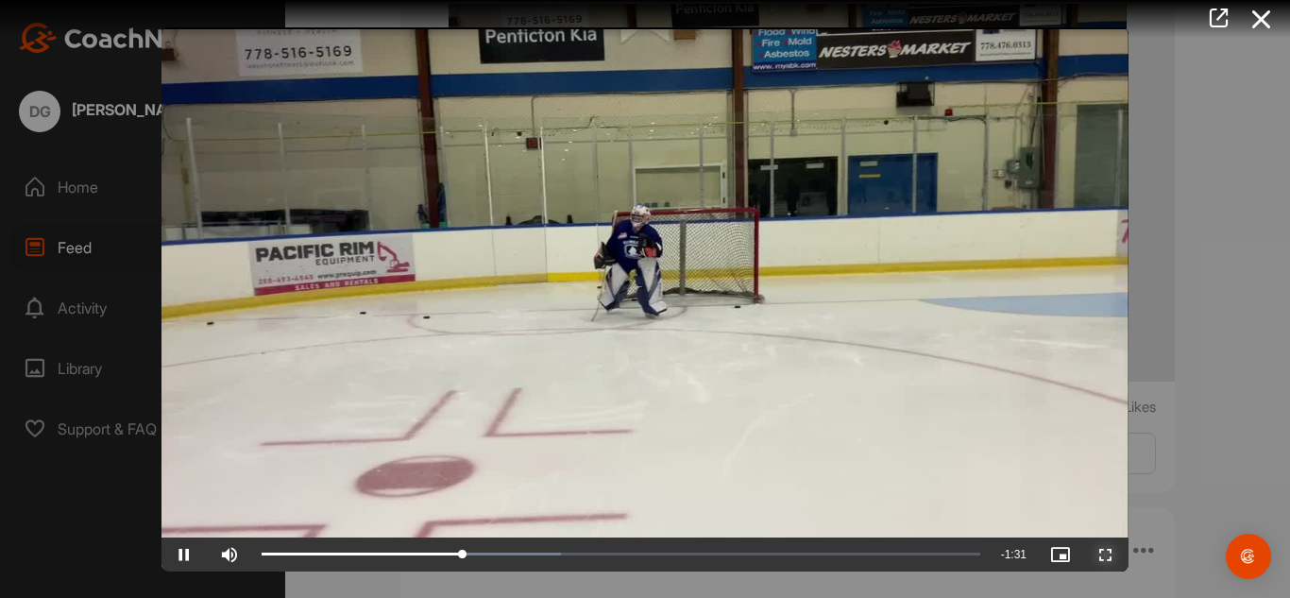
click at [1108, 554] on span "Video Player" at bounding box center [1105, 554] width 45 height 0
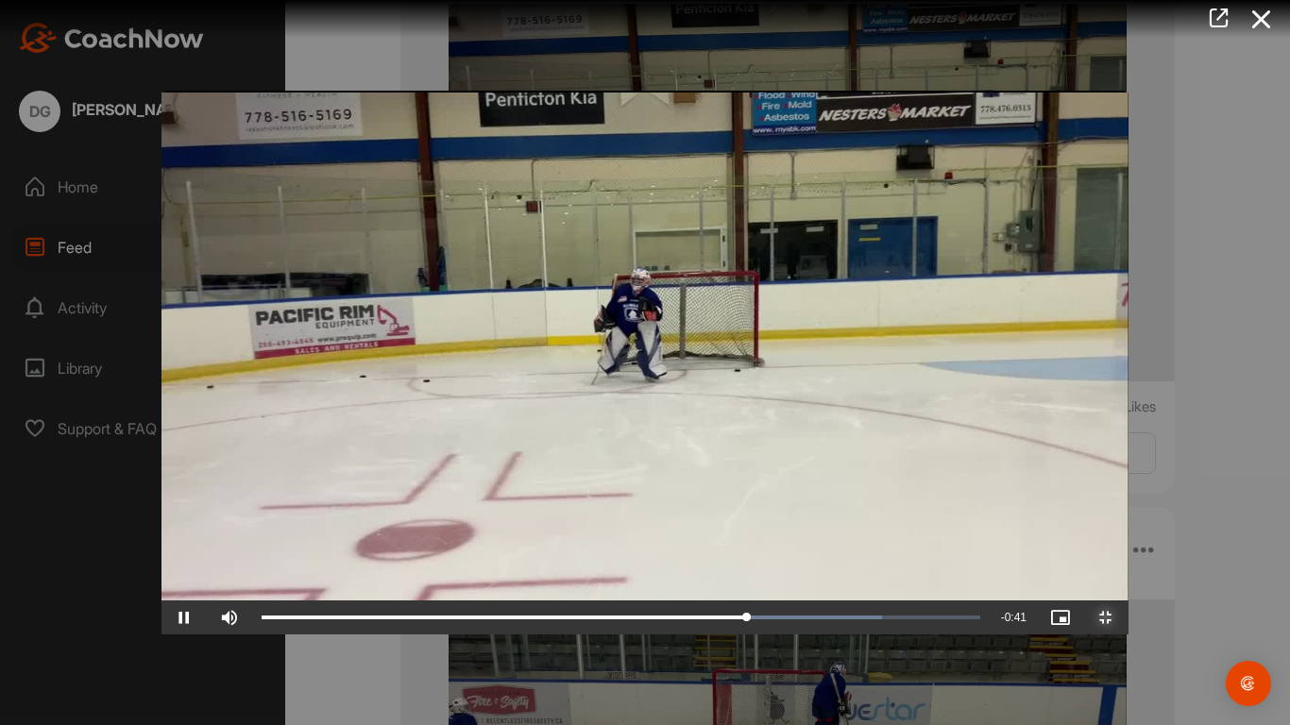
click at [1128, 597] on span "Video Player" at bounding box center [1105, 618] width 45 height 0
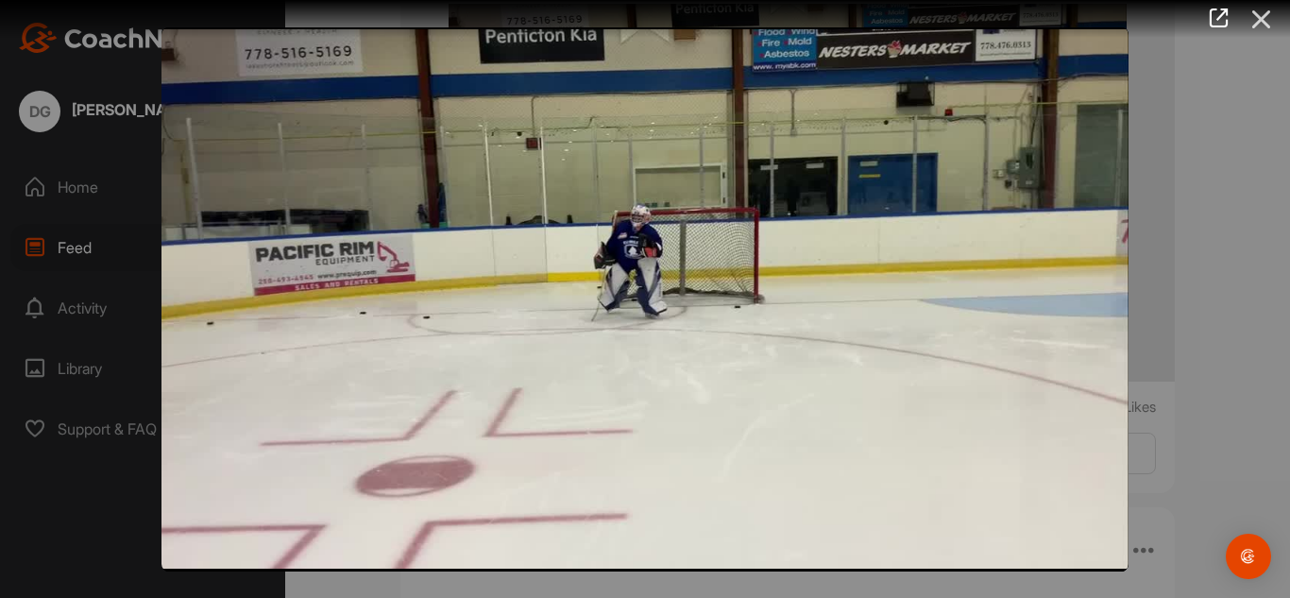
click at [1266, 19] on icon at bounding box center [1261, 19] width 43 height 35
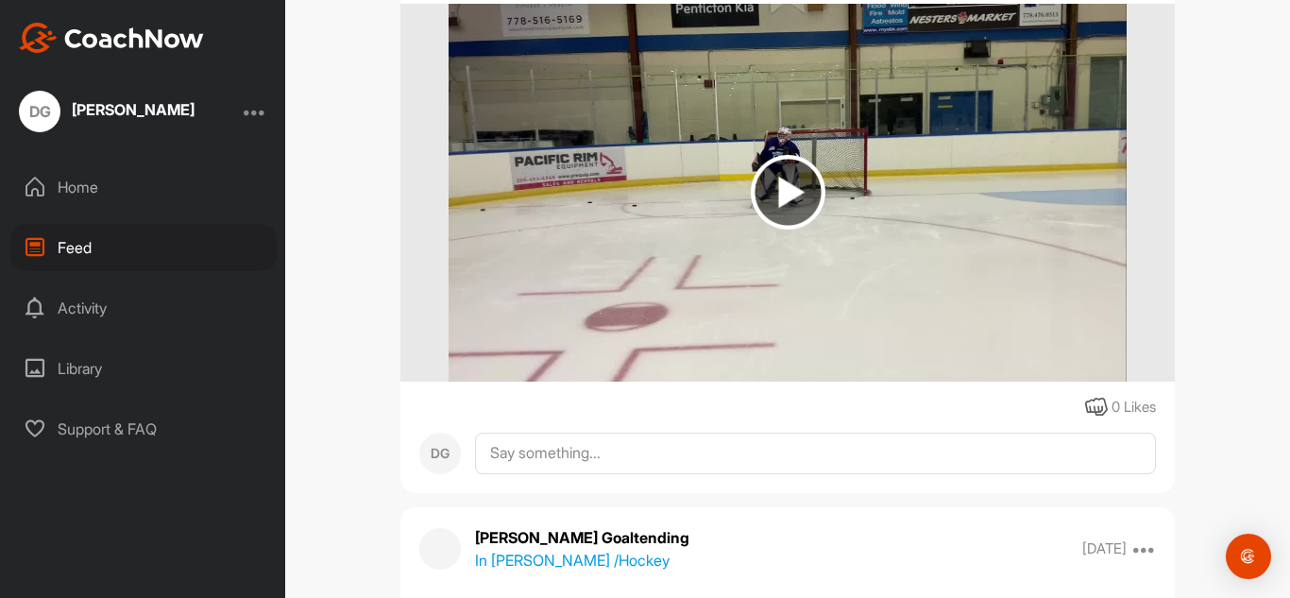
click at [95, 310] on div "Activity" at bounding box center [143, 307] width 266 height 47
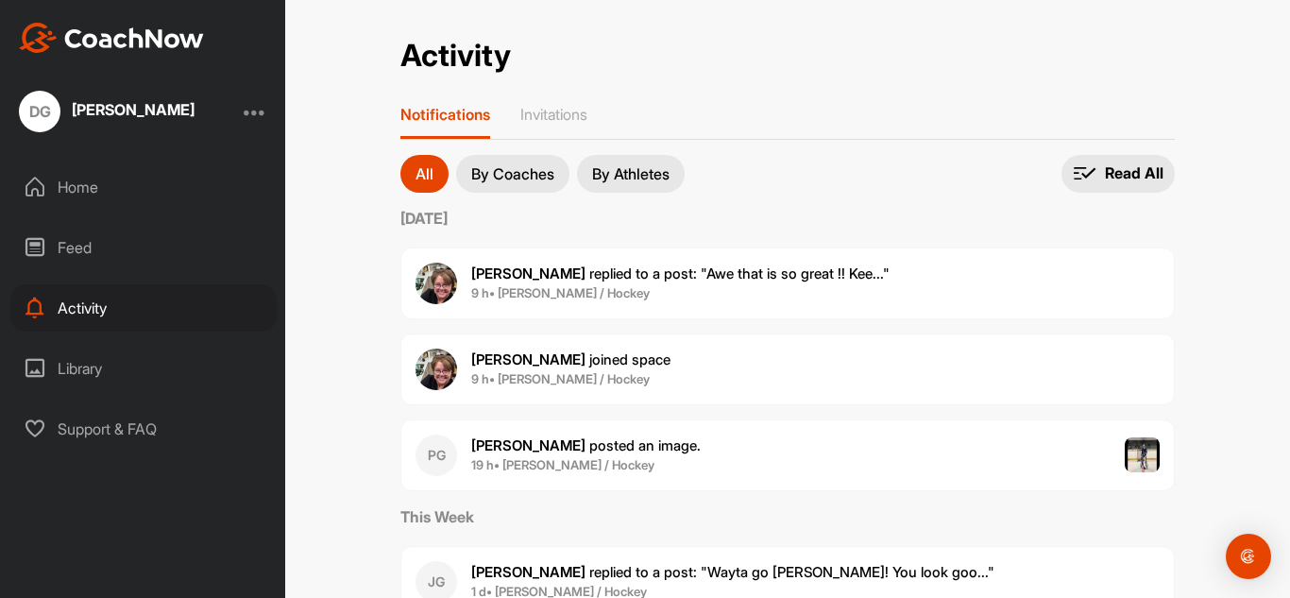
click at [515, 175] on p "By Coaches" at bounding box center [512, 173] width 83 height 15
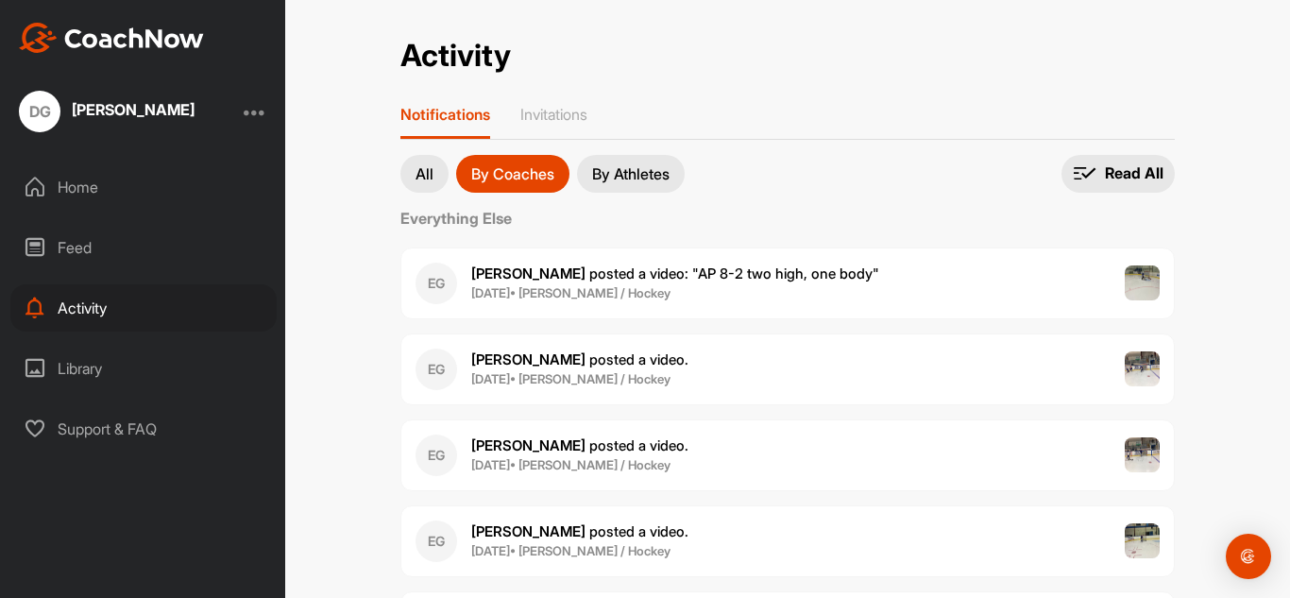
click at [617, 174] on p "By Athletes" at bounding box center [630, 173] width 77 height 15
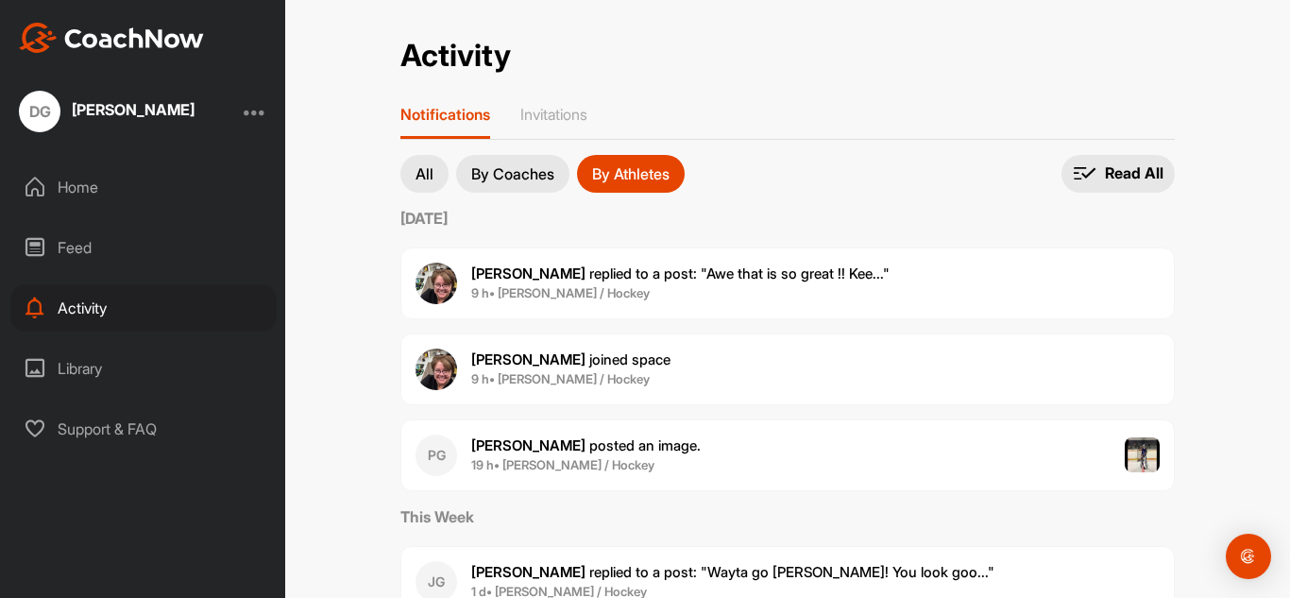
click at [627, 445] on span "[PERSON_NAME] posted an image ." at bounding box center [585, 445] width 229 height 18
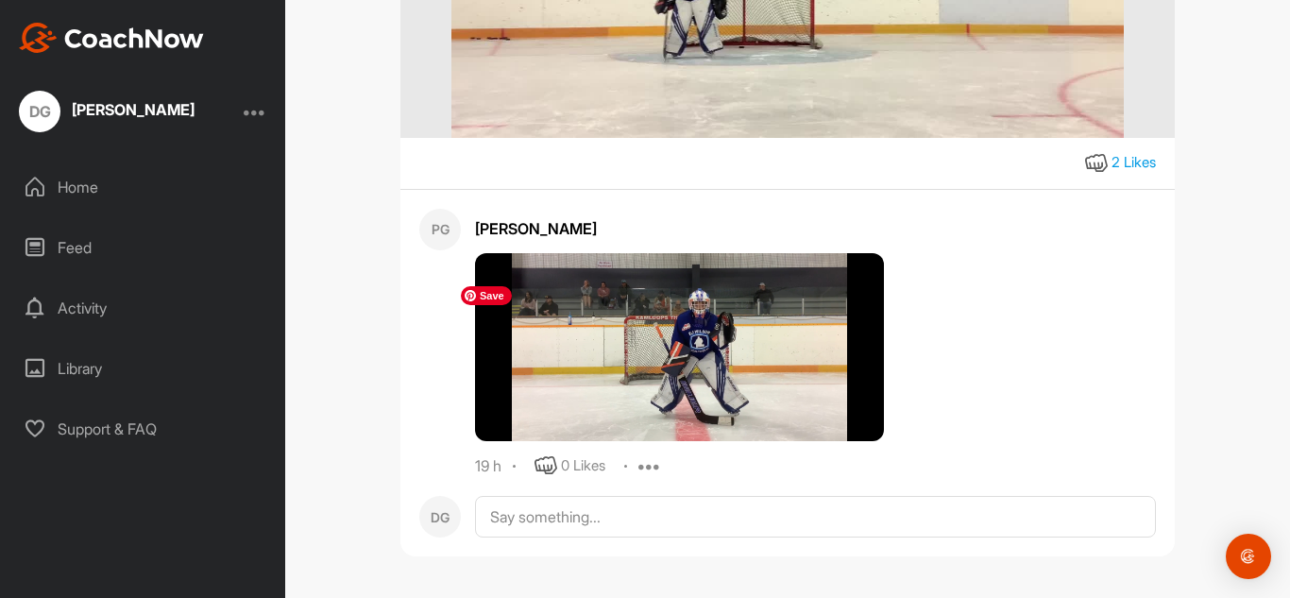
scroll to position [518, 0]
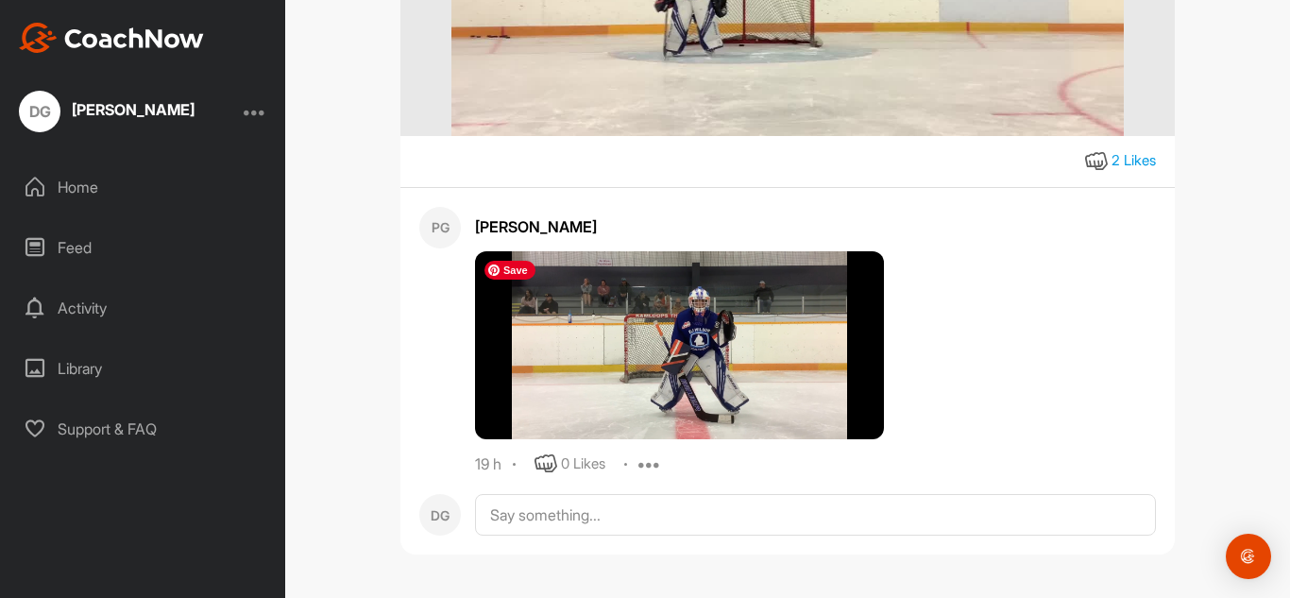
click at [738, 375] on img at bounding box center [679, 345] width 409 height 189
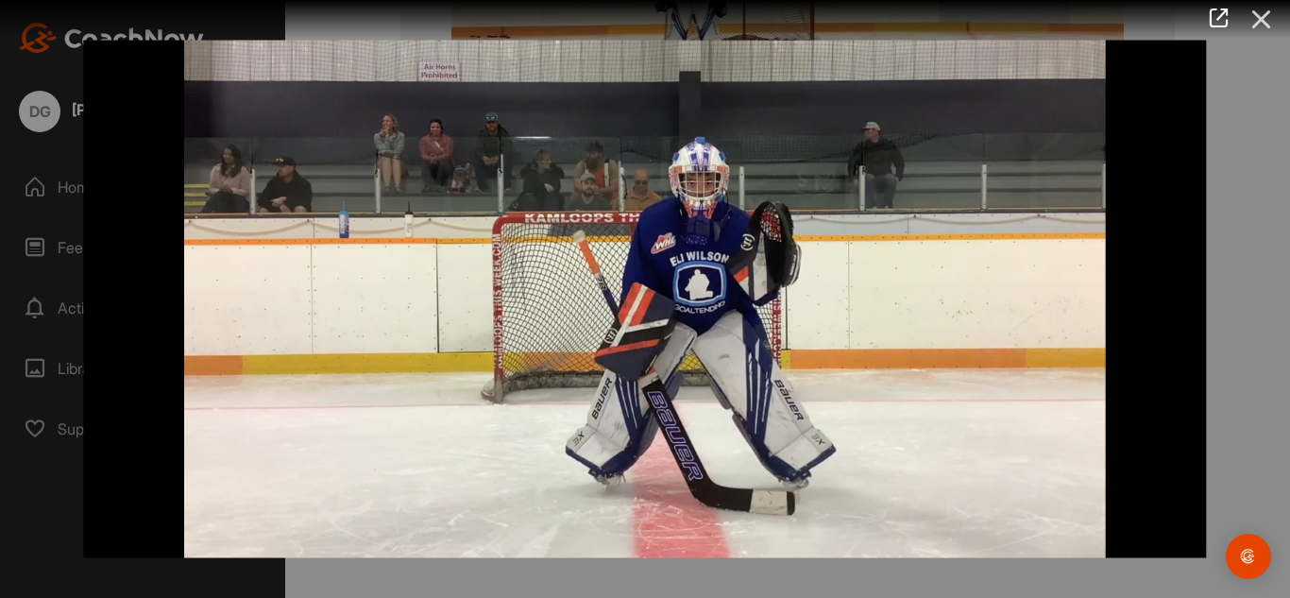
click at [1262, 18] on icon at bounding box center [1261, 19] width 43 height 35
